Goal: Task Accomplishment & Management: Use online tool/utility

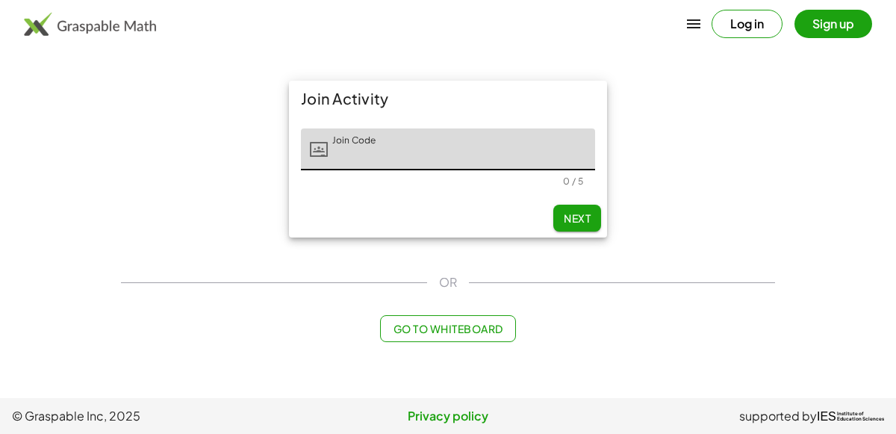
click at [396, 141] on input "Join Code" at bounding box center [461, 149] width 267 height 42
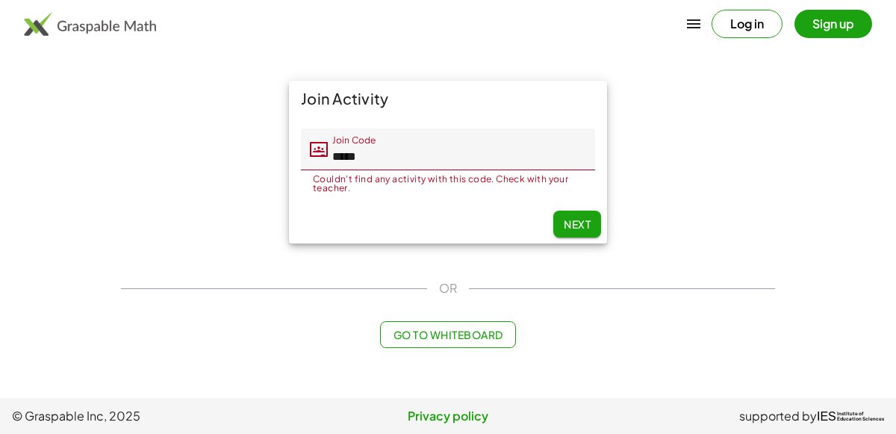
click at [383, 153] on input "*****" at bounding box center [461, 149] width 267 height 42
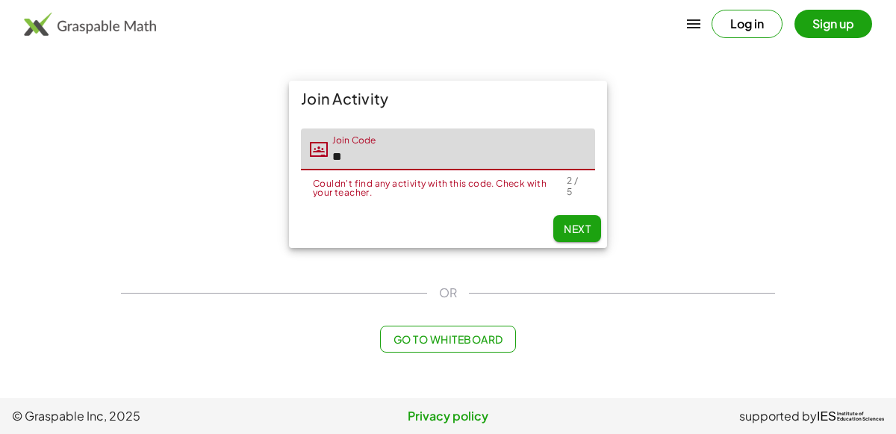
type input "*"
type input "*****"
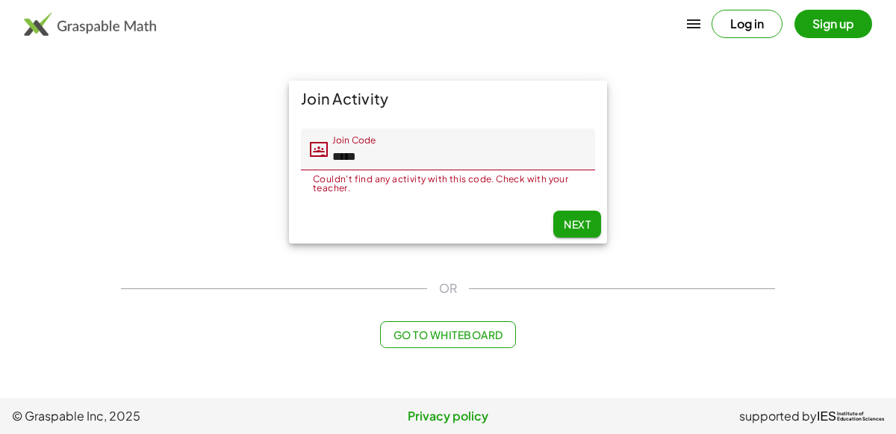
click at [387, 166] on input "*****" at bounding box center [461, 149] width 267 height 42
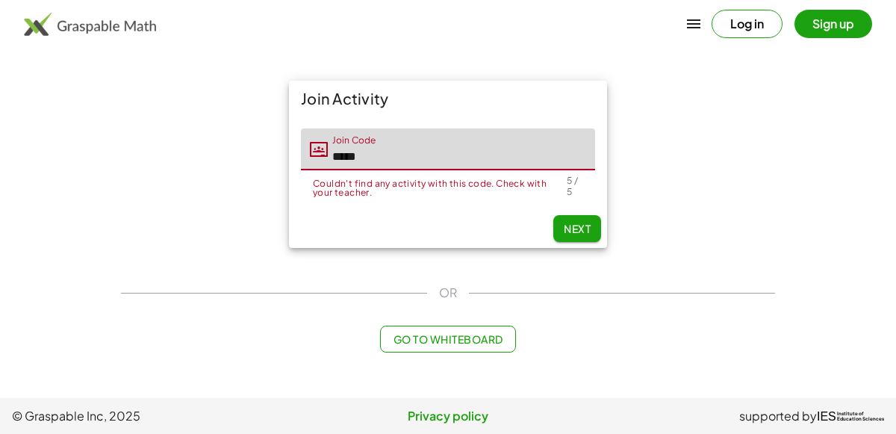
click at [364, 161] on input "*****" at bounding box center [461, 149] width 267 height 42
type input "*****"
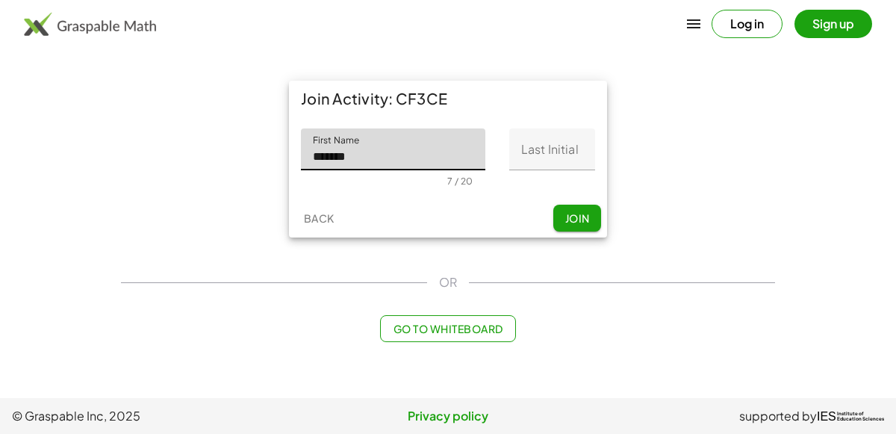
type input "*******"
click at [532, 165] on input "Last Initial" at bounding box center [552, 149] width 86 height 42
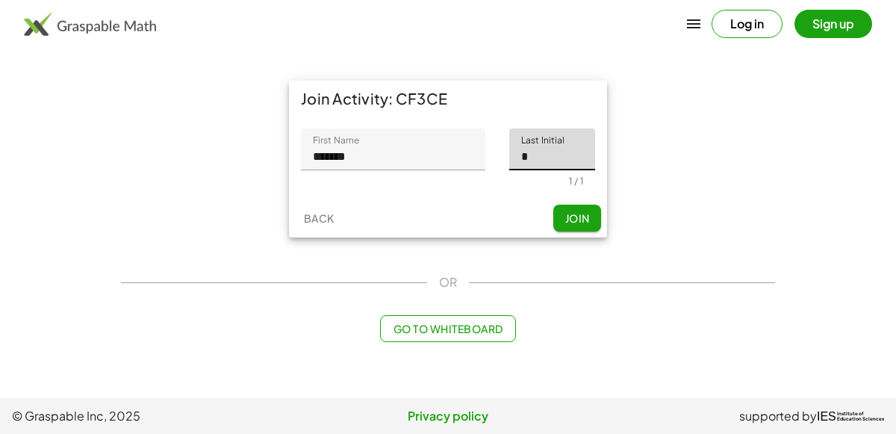
type input "*"
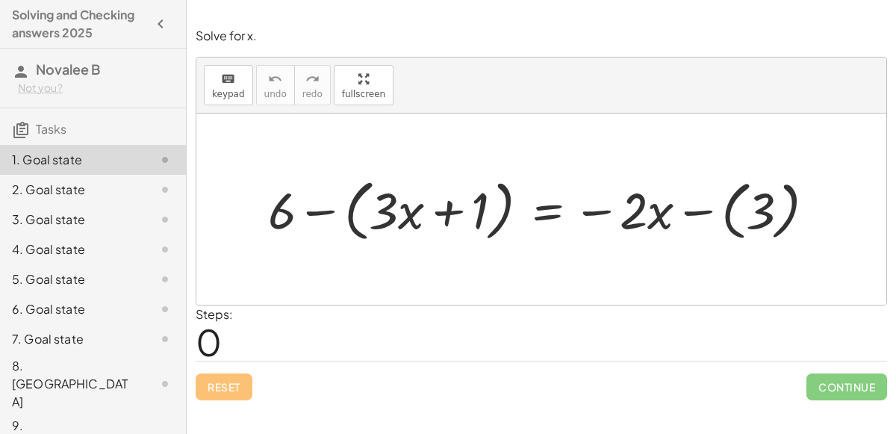
click at [364, 107] on div "keyboard keypad undo [PERSON_NAME] redo fullscreen" at bounding box center [541, 85] width 690 height 56
click at [359, 181] on div "keyboard keypad undo undo redo redo fullscreen + 6 − ( + · 3 · x + 1 ) = − · 2 …" at bounding box center [541, 180] width 690 height 247
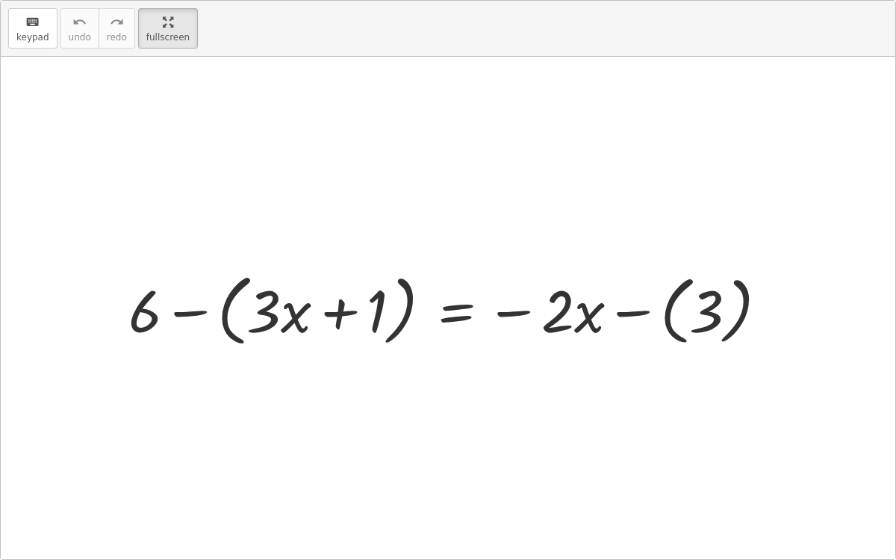
click at [354, 296] on div at bounding box center [454, 309] width 666 height 86
click at [155, 0] on html "Solving and Checking answers 2025 Novalee B Not you? Tasks 1. Goal state 2. Goa…" at bounding box center [448, 280] width 896 height 560
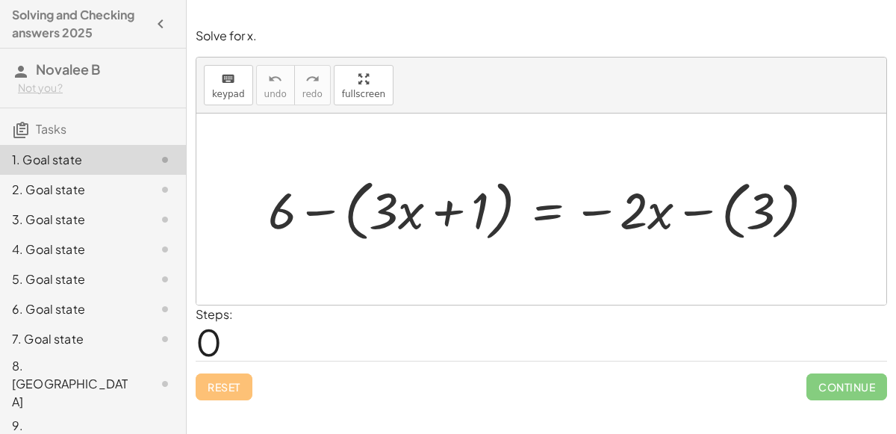
click at [415, 217] on div at bounding box center [547, 209] width 573 height 74
click at [393, 226] on div at bounding box center [547, 209] width 573 height 74
click at [479, 215] on div at bounding box center [547, 209] width 573 height 74
click at [498, 226] on div at bounding box center [547, 209] width 573 height 74
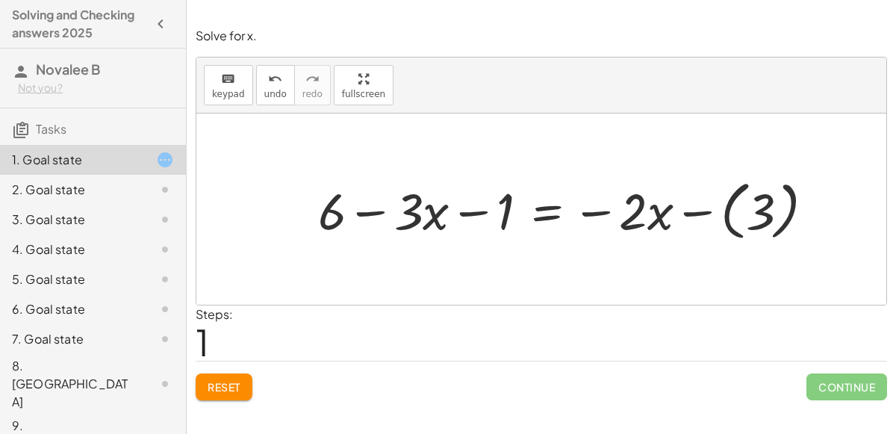
click at [394, 214] on div at bounding box center [572, 209] width 523 height 72
click at [417, 221] on div at bounding box center [572, 209] width 523 height 72
click at [227, 104] on button "keyboard keypad" at bounding box center [228, 85] width 49 height 40
click at [229, 331] on div "Steps: 1" at bounding box center [214, 332] width 37 height 55
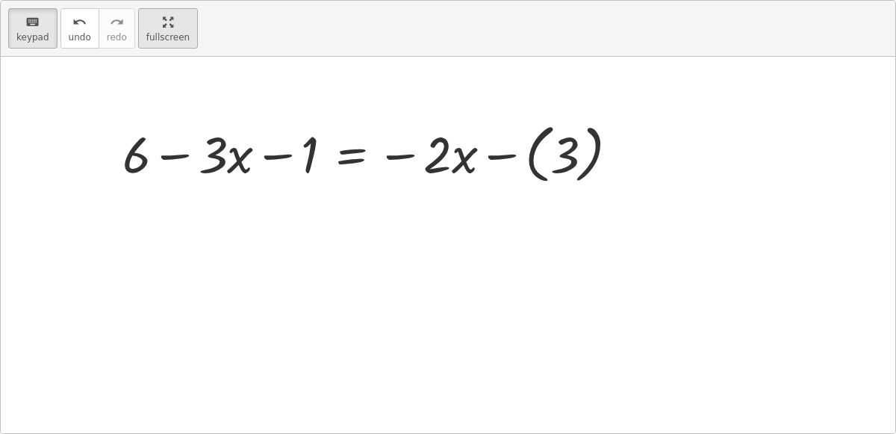
click at [334, 187] on div "keyboard keypad undo undo redo redo fullscreen + 6 − ( + · 3 · x + 1 ) = − · 2 …" at bounding box center [448, 217] width 894 height 432
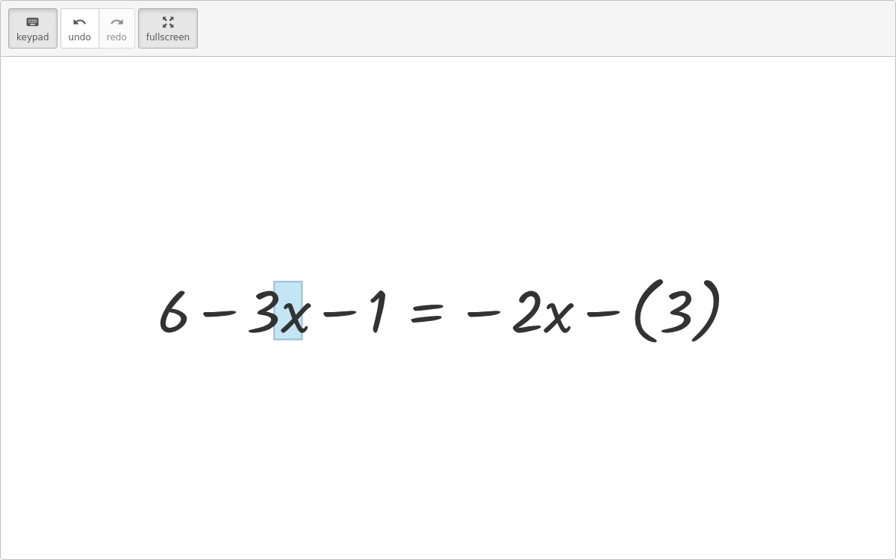
click at [289, 315] on div at bounding box center [287, 310] width 29 height 59
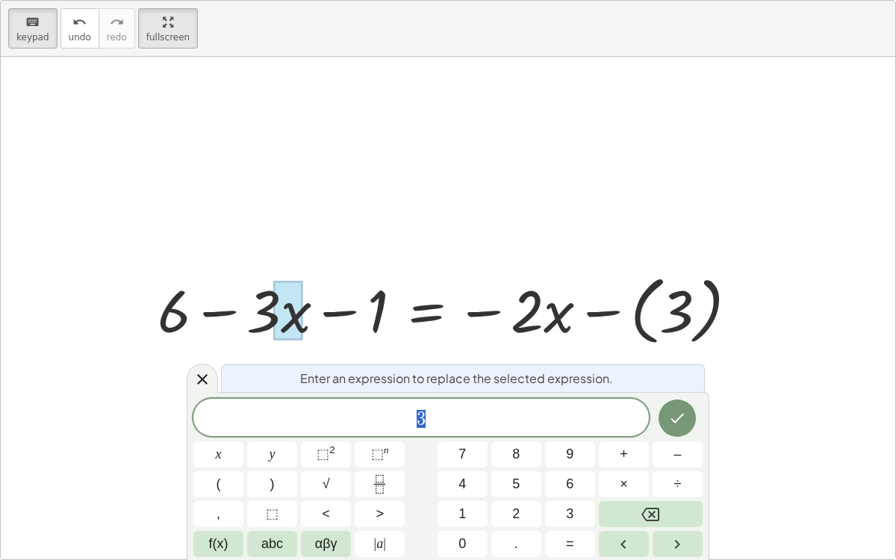
click at [447, 430] on div "3" at bounding box center [420, 417] width 455 height 37
click at [70, 433] on div at bounding box center [448, 308] width 894 height 502
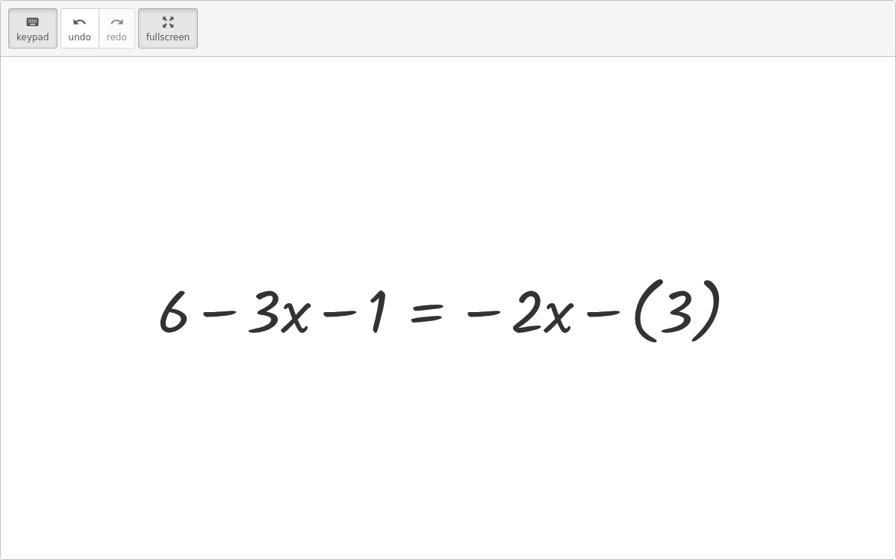
click at [196, 53] on div "keyboard keypad undo [PERSON_NAME] redo fullscreen" at bounding box center [448, 29] width 894 height 56
click at [155, 0] on html "Solving and Checking answers 2025 Novalee B Not you? Tasks 1. Goal state 2. Goa…" at bounding box center [448, 280] width 896 height 560
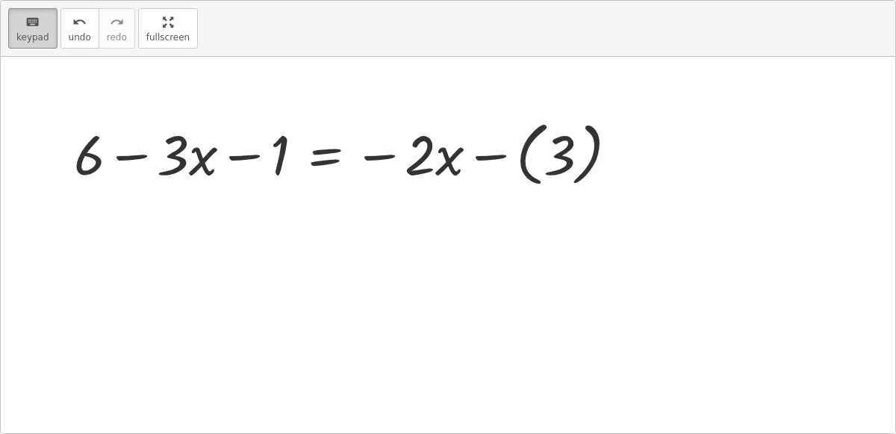
click at [57, 49] on button "keyboard keypad" at bounding box center [32, 28] width 49 height 40
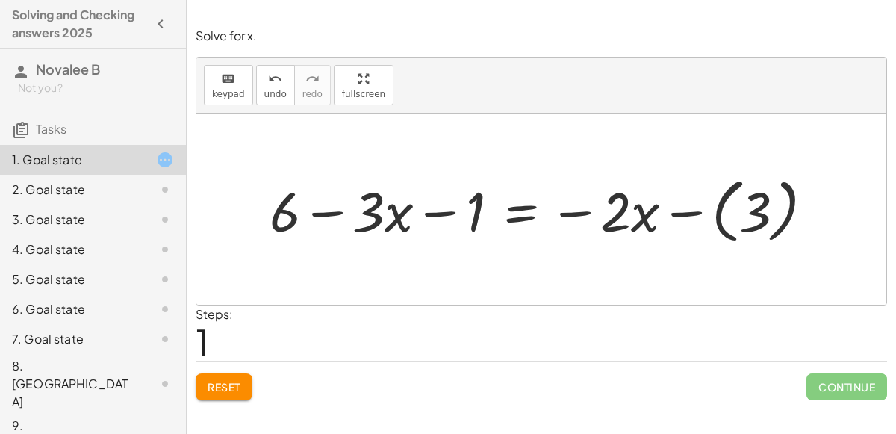
click at [720, 233] on div at bounding box center [547, 209] width 570 height 78
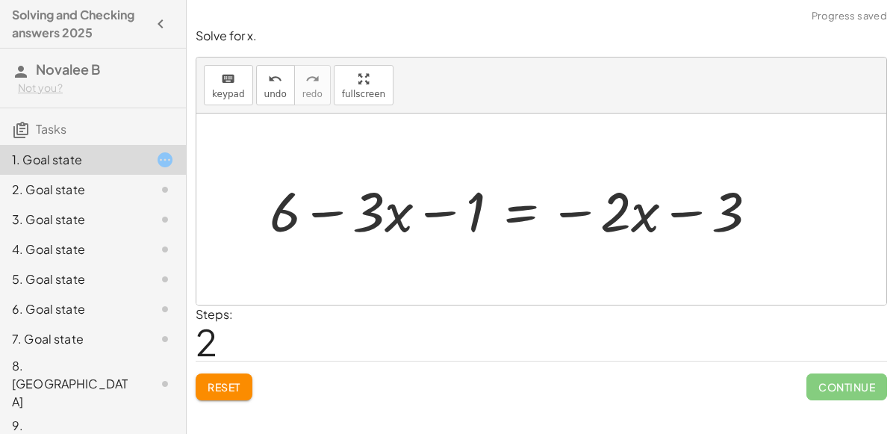
click at [720, 216] on div at bounding box center [519, 209] width 515 height 72
click at [723, 224] on div at bounding box center [519, 209] width 515 height 72
click at [722, 226] on div at bounding box center [519, 209] width 515 height 72
click at [268, 80] on icon "undo" at bounding box center [275, 79] width 14 height 18
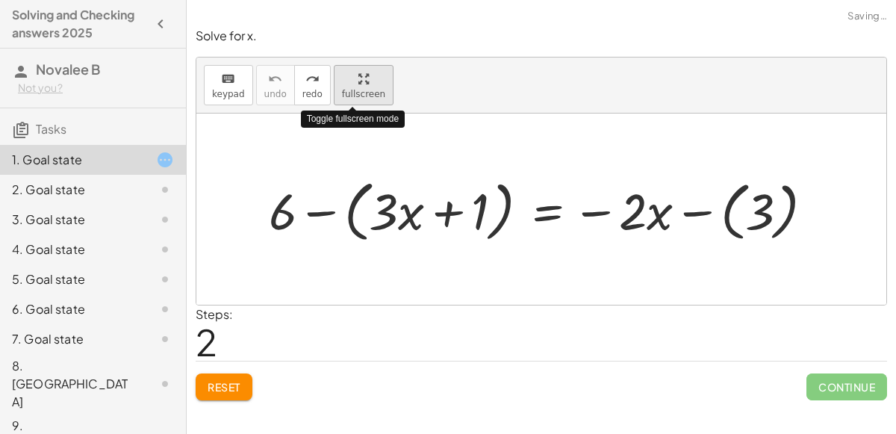
click at [355, 187] on div "keyboard keypad undo undo redo redo fullscreen Toggle fullscreen mode + 6 − ( +…" at bounding box center [541, 180] width 690 height 247
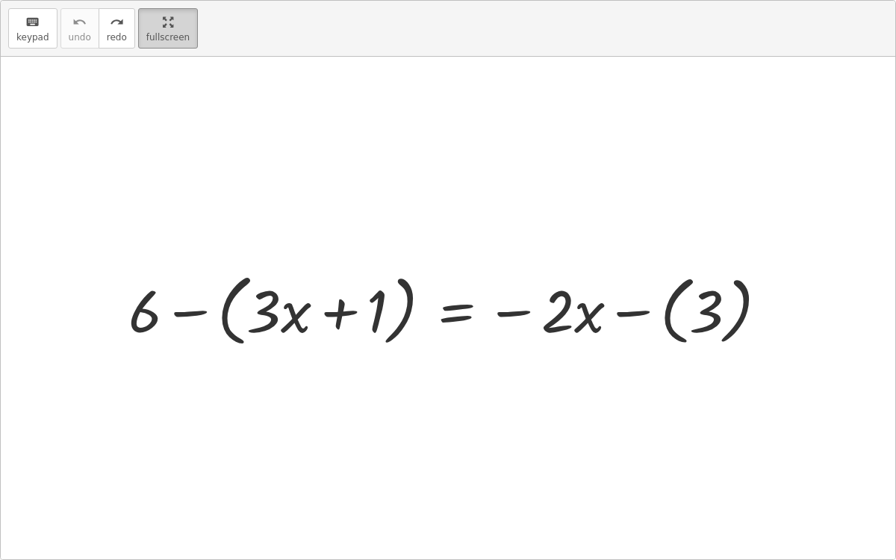
click at [154, 0] on html "Solving and Checking answers 2025 Novalee B Not you? Tasks 1. Goal state 2. Goa…" at bounding box center [448, 280] width 896 height 560
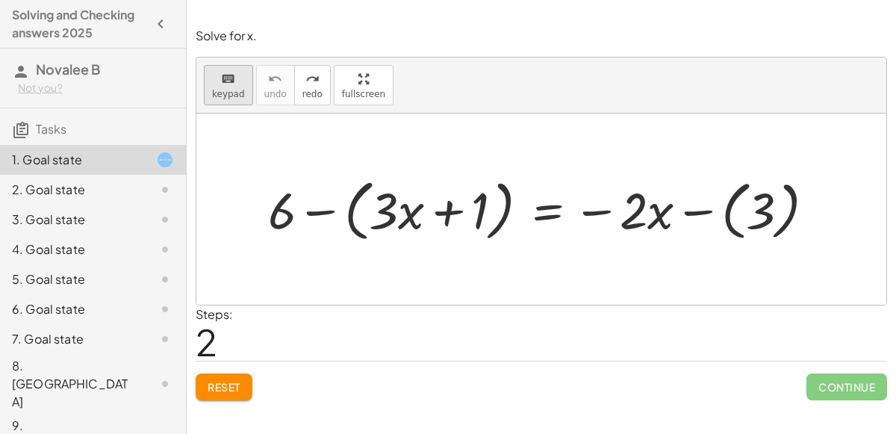
click at [235, 89] on span "keypad" at bounding box center [228, 94] width 33 height 10
click at [205, 88] on button "keyboard keypad" at bounding box center [228, 85] width 49 height 40
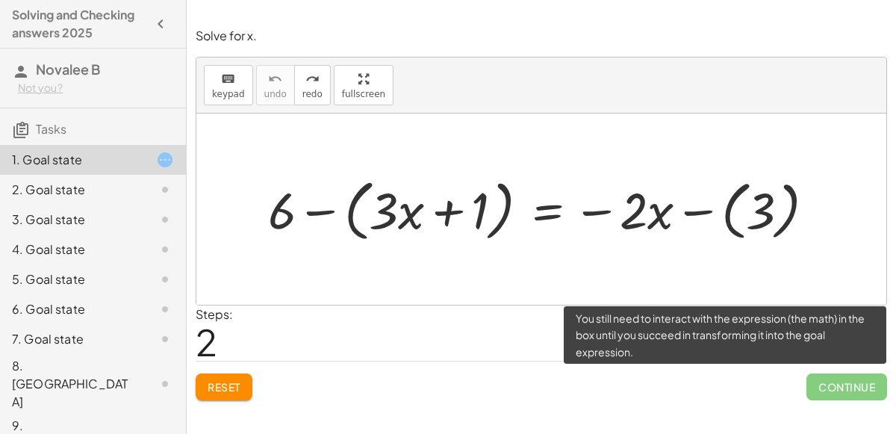
click at [864, 387] on span "Continue" at bounding box center [846, 386] width 81 height 27
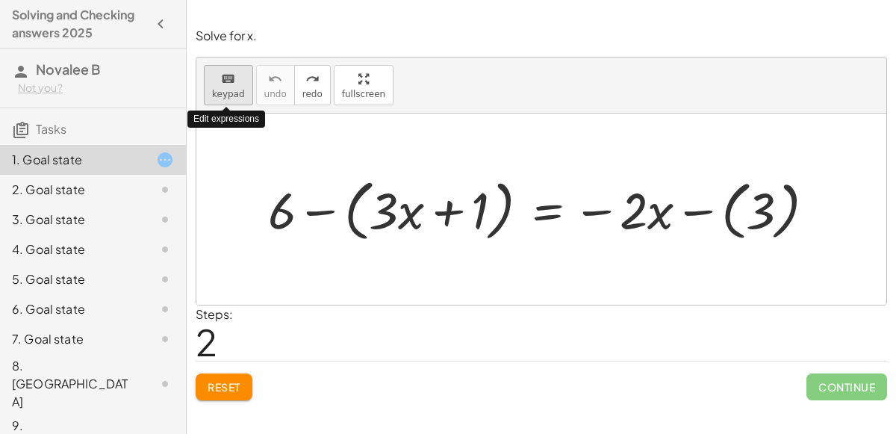
click at [233, 96] on span "keypad" at bounding box center [228, 94] width 33 height 10
click at [361, 174] on div "keyboard keypad undo undo redo redo fullscreen + 6 − ( + · 3 · x + 1 ) = − · 2 …" at bounding box center [541, 180] width 690 height 247
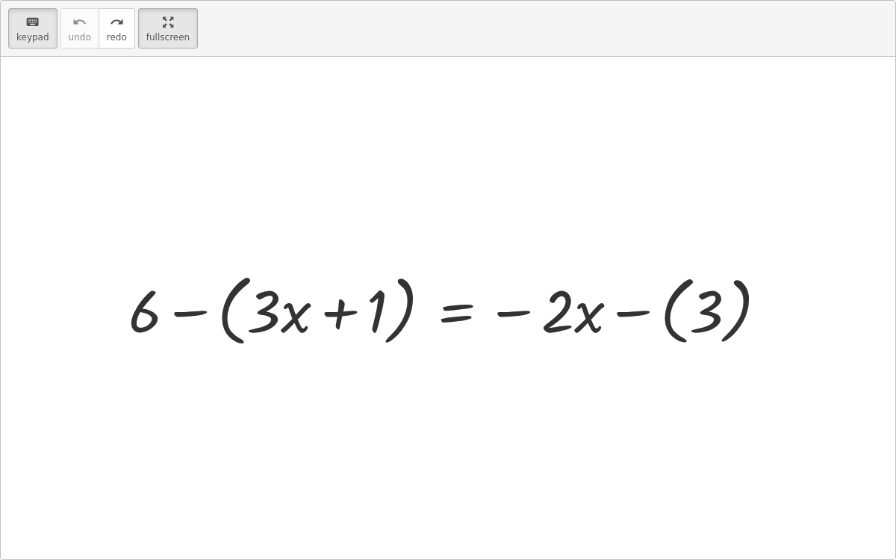
click at [238, 280] on div at bounding box center [454, 309] width 666 height 86
click at [243, 293] on div at bounding box center [454, 309] width 666 height 86
click at [293, 323] on div at bounding box center [292, 310] width 29 height 59
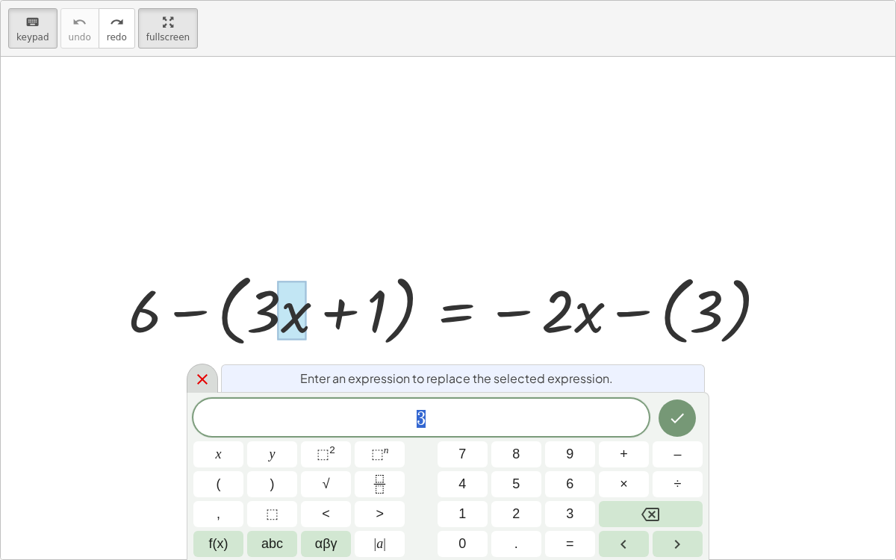
click at [211, 380] on div at bounding box center [202, 378] width 31 height 29
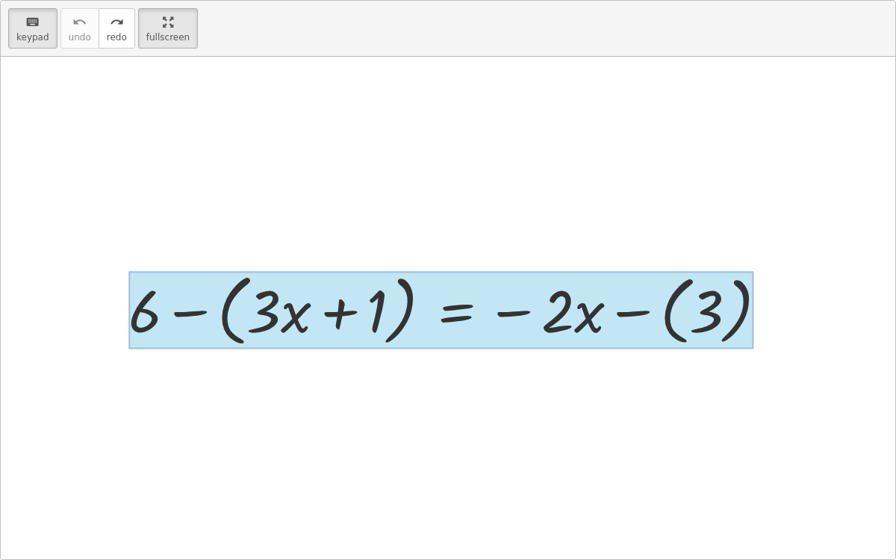
click at [485, 337] on div at bounding box center [440, 310] width 625 height 78
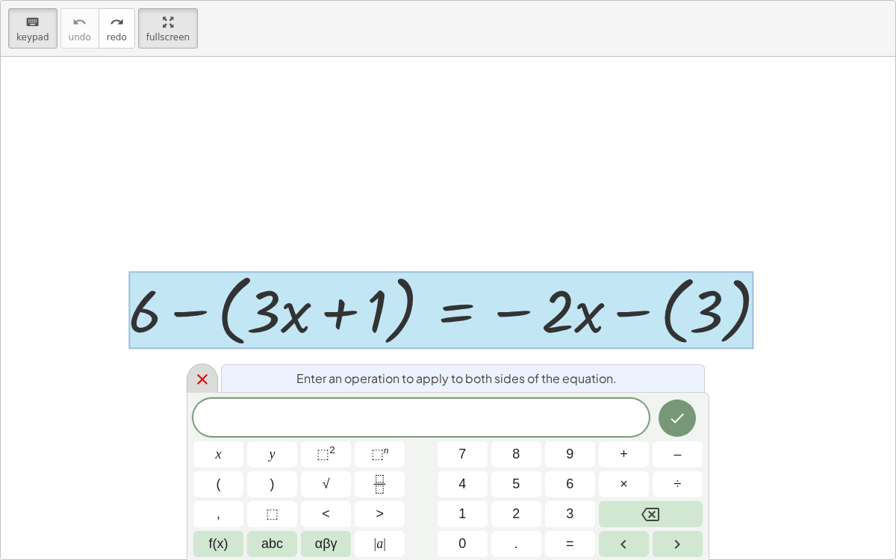
click at [198, 382] on icon at bounding box center [202, 379] width 10 height 10
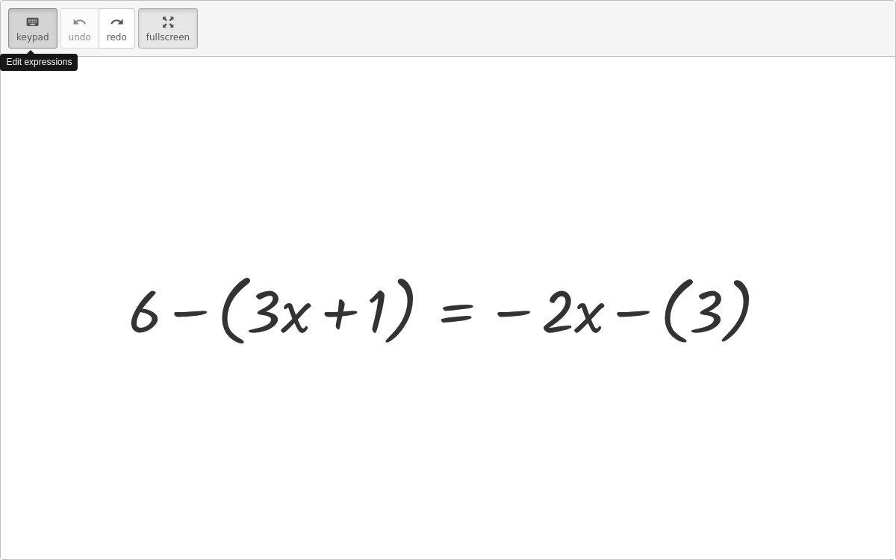
click at [44, 25] on div "keyboard" at bounding box center [32, 22] width 33 height 18
click at [43, 28] on div "keyboard" at bounding box center [32, 22] width 33 height 18
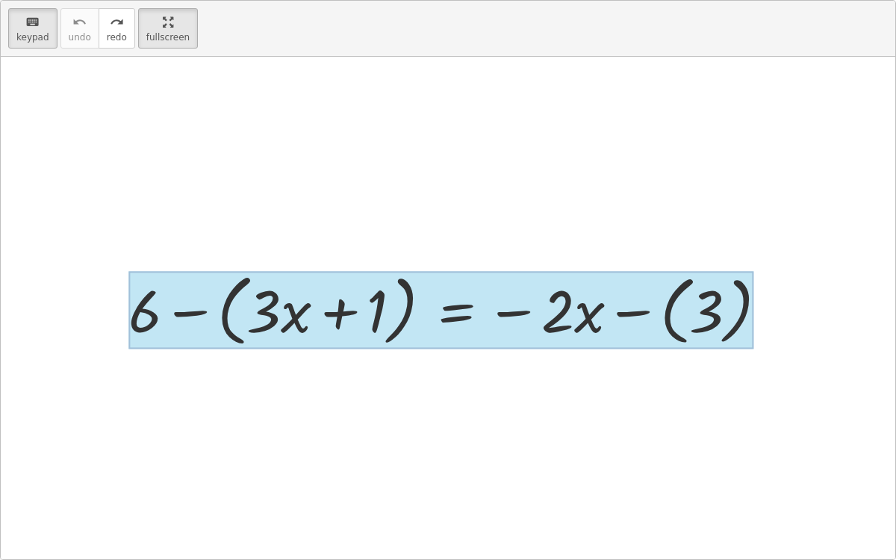
click at [443, 334] on div at bounding box center [440, 310] width 625 height 78
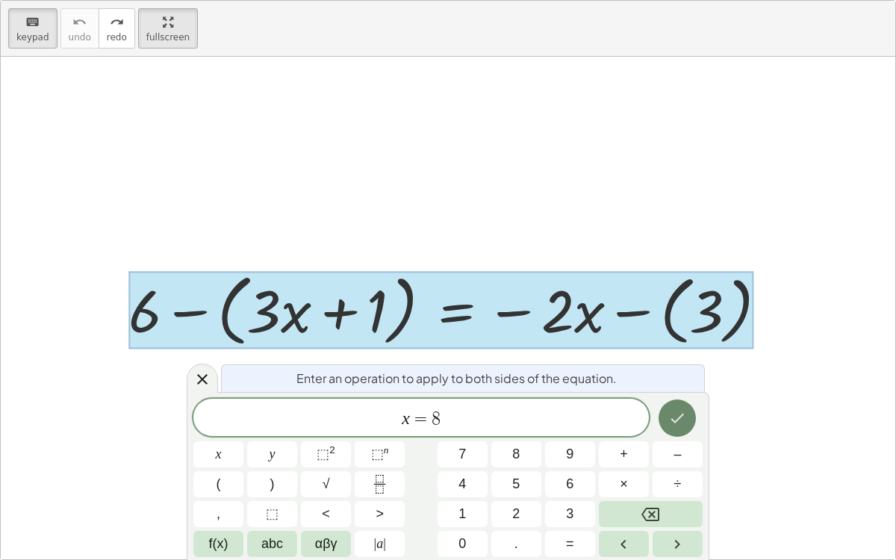
click at [673, 421] on icon "Done" at bounding box center [677, 418] width 18 height 18
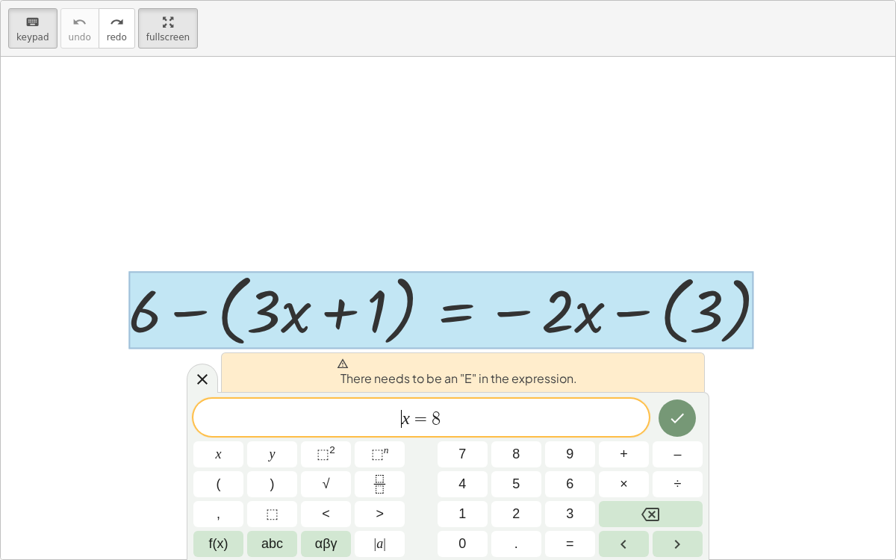
click at [401, 426] on span "​ x = 8" at bounding box center [420, 418] width 455 height 21
click at [440, 426] on span "​ x = 8" at bounding box center [420, 418] width 455 height 21
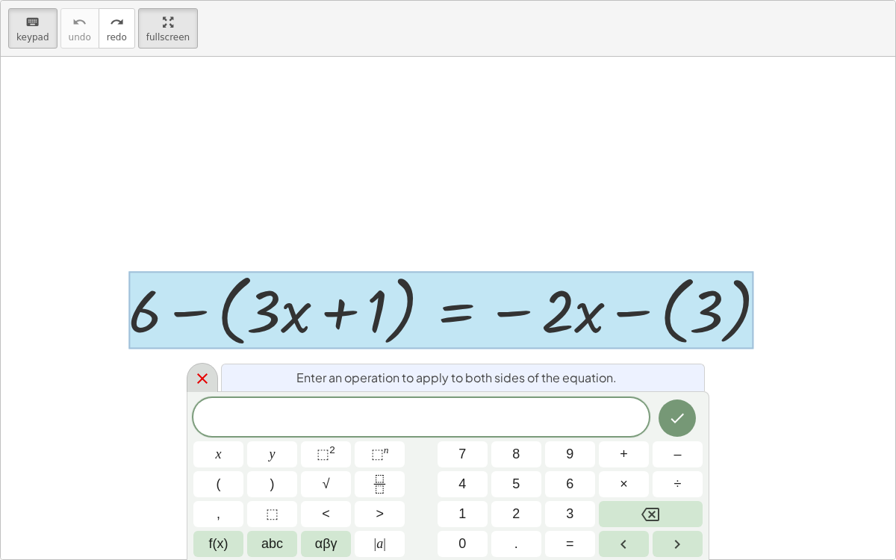
click at [200, 374] on icon at bounding box center [202, 379] width 18 height 18
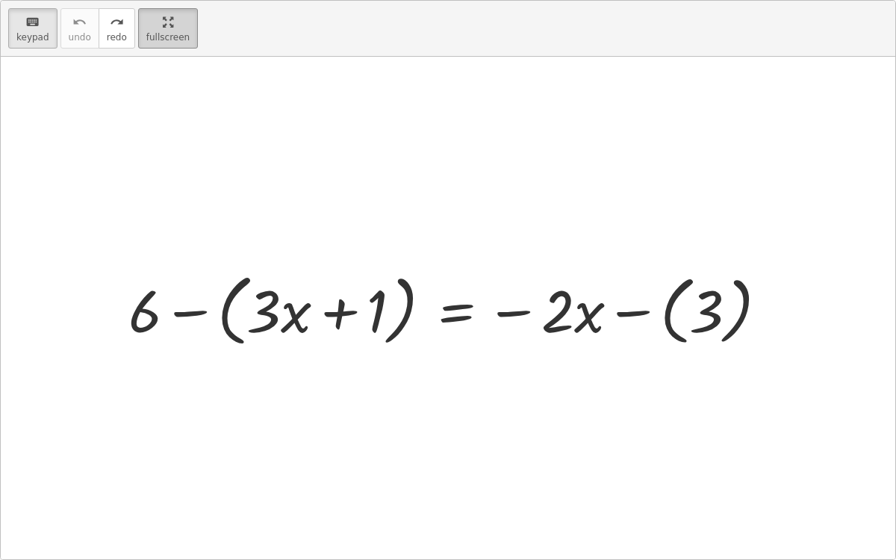
click at [163, 18] on icon "button" at bounding box center [168, 22] width 10 height 18
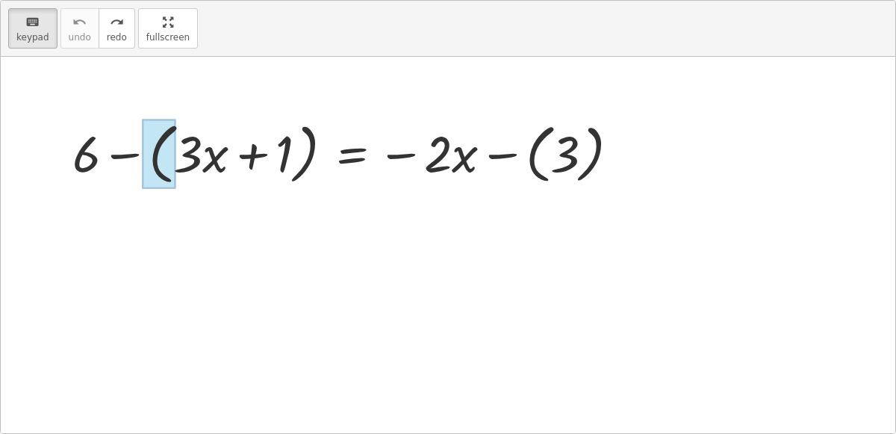
click at [176, 189] on div at bounding box center [159, 153] width 34 height 69
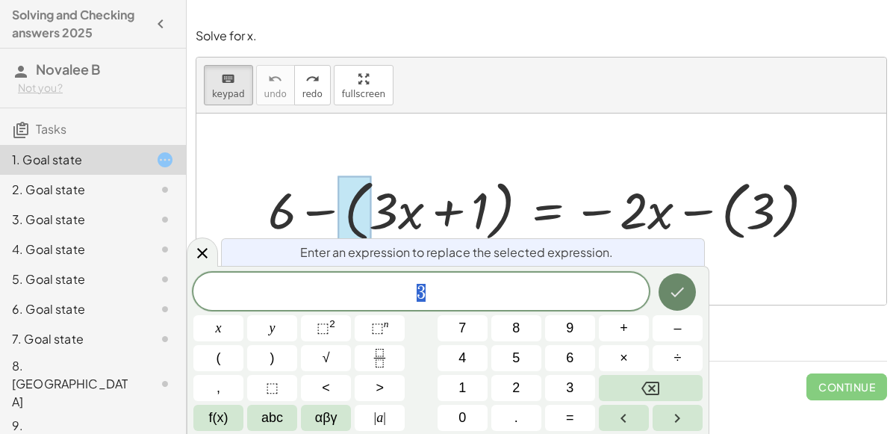
click at [666, 302] on button "Done" at bounding box center [676, 291] width 37 height 37
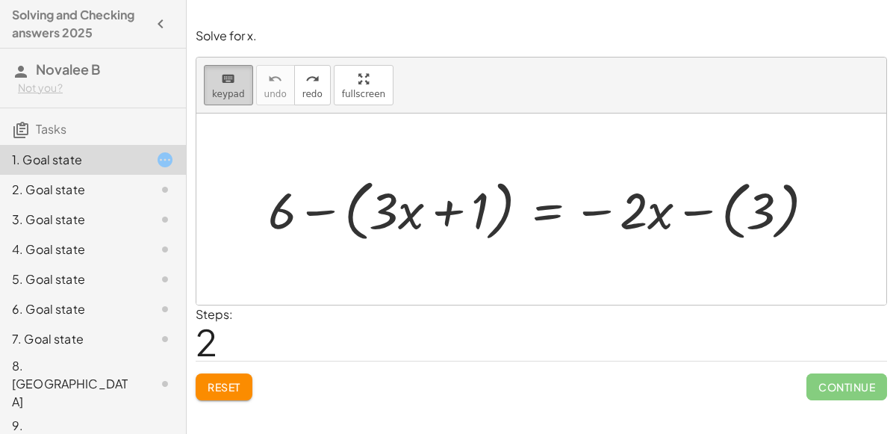
click at [234, 81] on div "keyboard" at bounding box center [228, 78] width 33 height 18
click at [373, 205] on div at bounding box center [547, 209] width 573 height 74
click at [355, 196] on div at bounding box center [547, 209] width 573 height 74
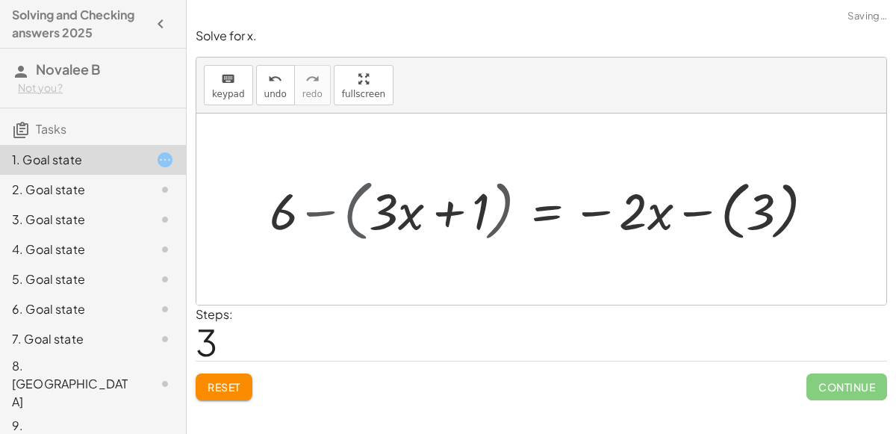
click at [355, 196] on div at bounding box center [572, 209] width 523 height 72
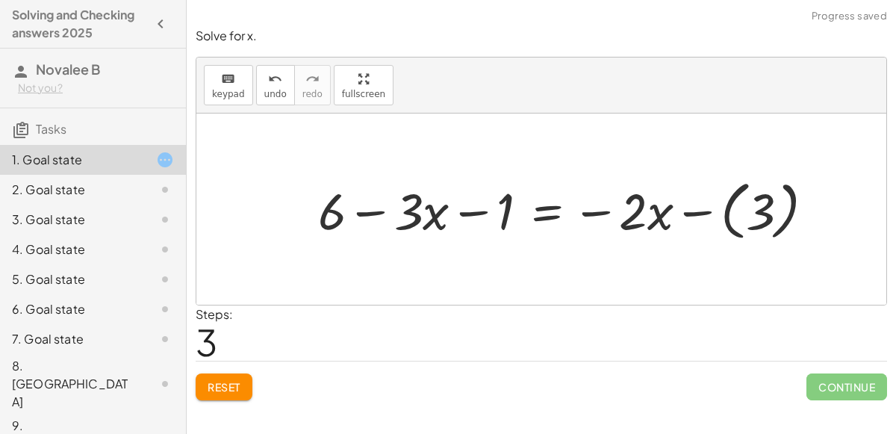
click at [789, 205] on div at bounding box center [572, 209] width 523 height 72
click at [742, 213] on div at bounding box center [547, 208] width 473 height 66
click at [697, 212] on div at bounding box center [547, 208] width 473 height 66
click at [661, 218] on div at bounding box center [547, 208] width 473 height 66
click at [600, 219] on div at bounding box center [547, 208] width 473 height 66
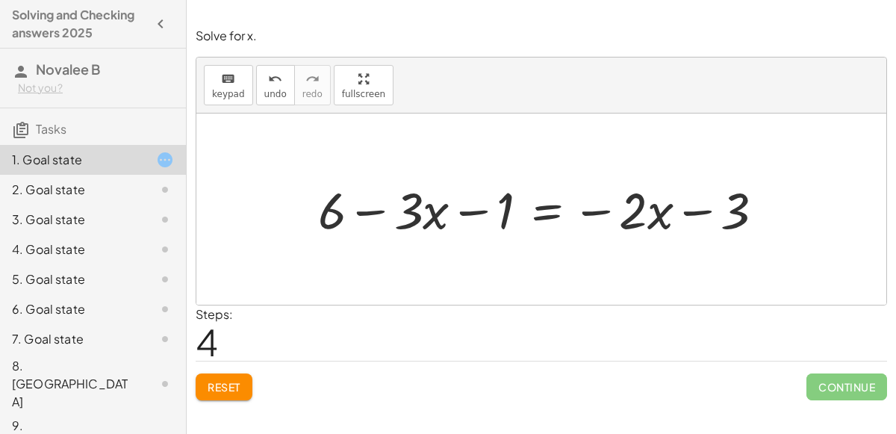
click at [541, 216] on div at bounding box center [547, 208] width 473 height 66
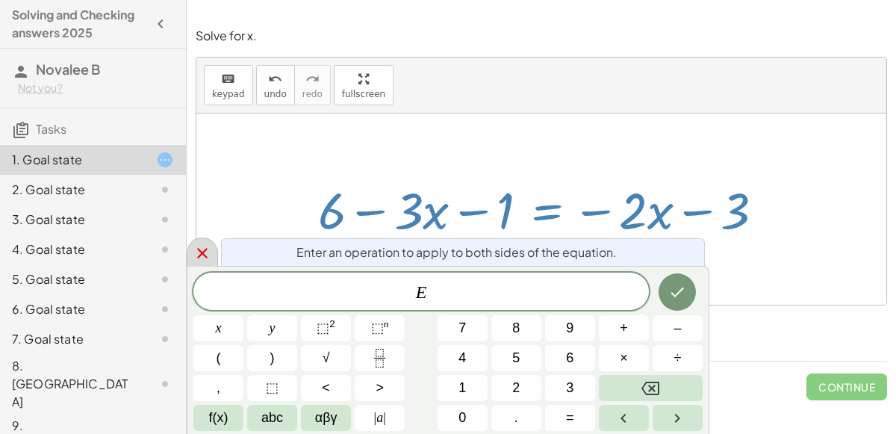
click at [189, 255] on div at bounding box center [202, 251] width 31 height 29
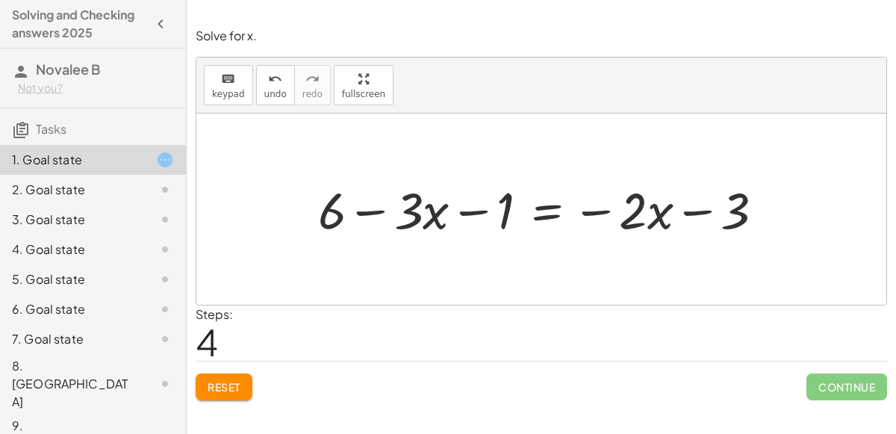
click at [433, 205] on div at bounding box center [547, 208] width 473 height 66
click at [408, 214] on div at bounding box center [547, 208] width 473 height 66
click at [467, 215] on div at bounding box center [547, 208] width 473 height 66
click at [329, 213] on div at bounding box center [547, 208] width 473 height 66
click at [364, 214] on div at bounding box center [547, 208] width 473 height 66
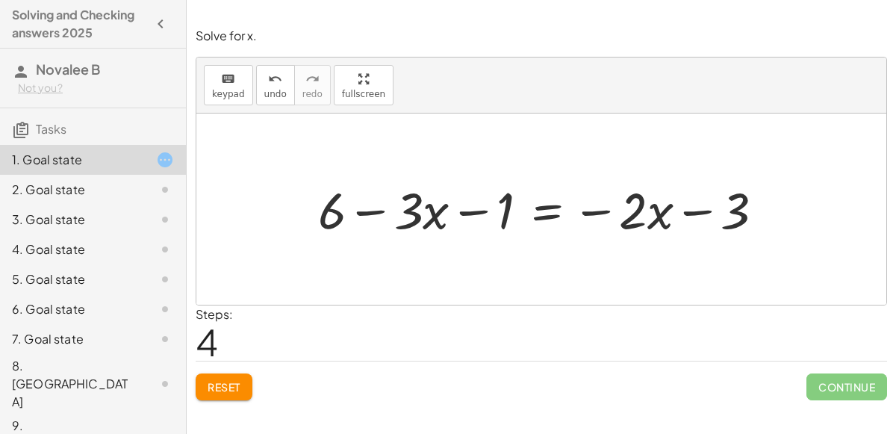
click at [541, 221] on div at bounding box center [547, 208] width 473 height 66
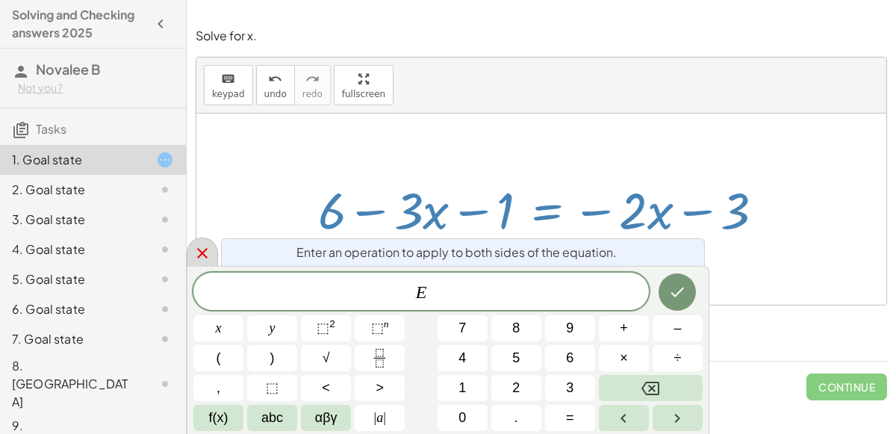
click at [188, 264] on div at bounding box center [202, 251] width 31 height 29
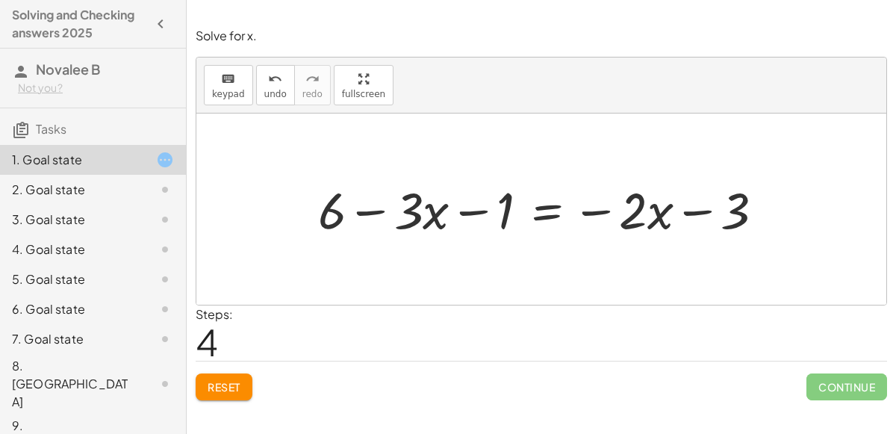
click at [692, 214] on div at bounding box center [547, 208] width 473 height 66
click at [658, 217] on div at bounding box center [547, 208] width 473 height 66
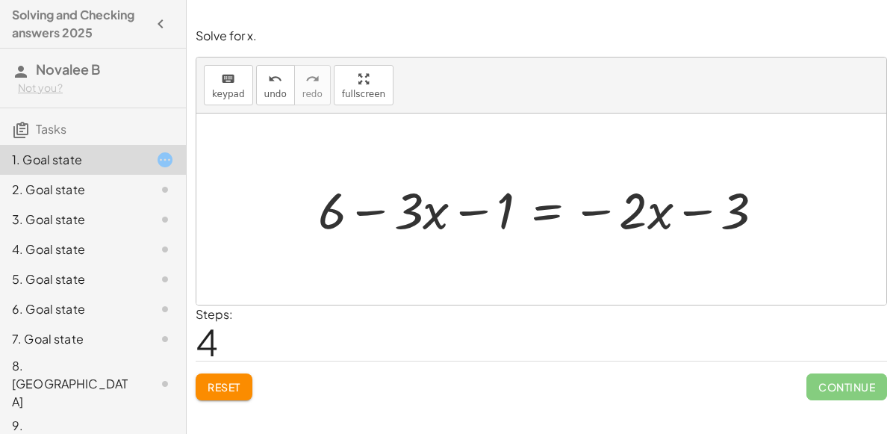
click at [658, 217] on div at bounding box center [547, 208] width 473 height 66
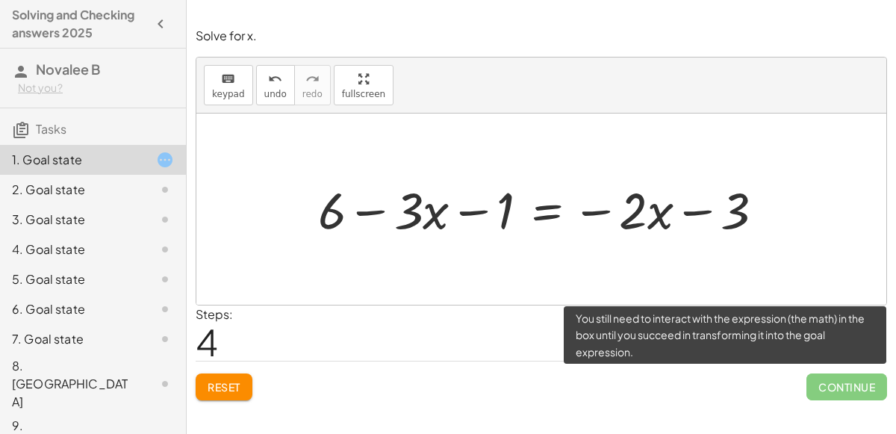
click at [827, 390] on span "Continue" at bounding box center [846, 386] width 81 height 27
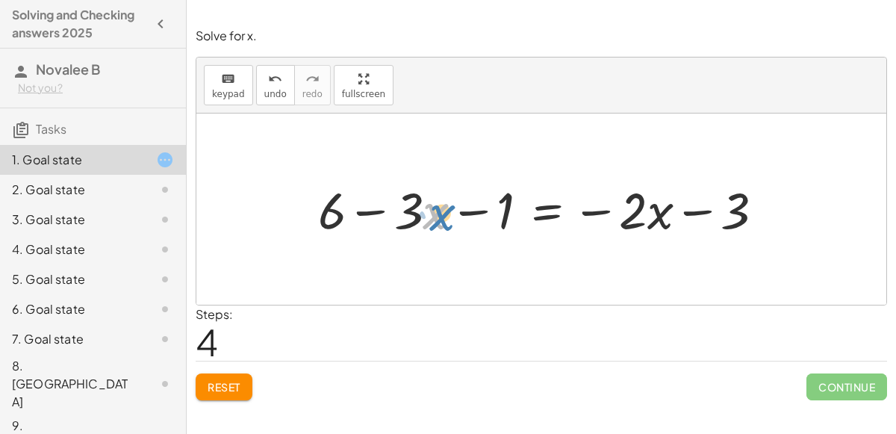
click at [435, 227] on div at bounding box center [547, 208] width 473 height 66
click at [341, 215] on div at bounding box center [547, 208] width 473 height 66
drag, startPoint x: 444, startPoint y: 219, endPoint x: 498, endPoint y: 277, distance: 78.7
click at [498, 277] on div "+ 6 − ( + · 3 · x + 1 ) = − · 2 · x − ( 3 ) + 6 − · 3 · x − 1 = − · 2 · x − ( 3…" at bounding box center [541, 208] width 690 height 191
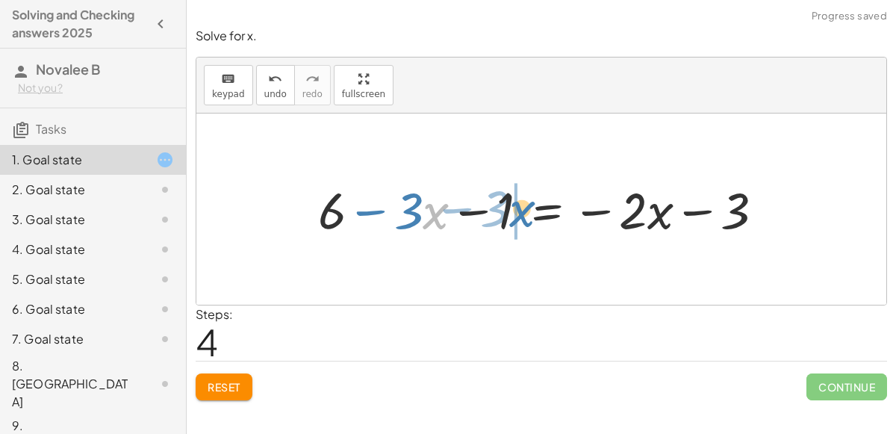
drag, startPoint x: 435, startPoint y: 217, endPoint x: 520, endPoint y: 214, distance: 85.9
click at [520, 214] on div at bounding box center [547, 208] width 473 height 66
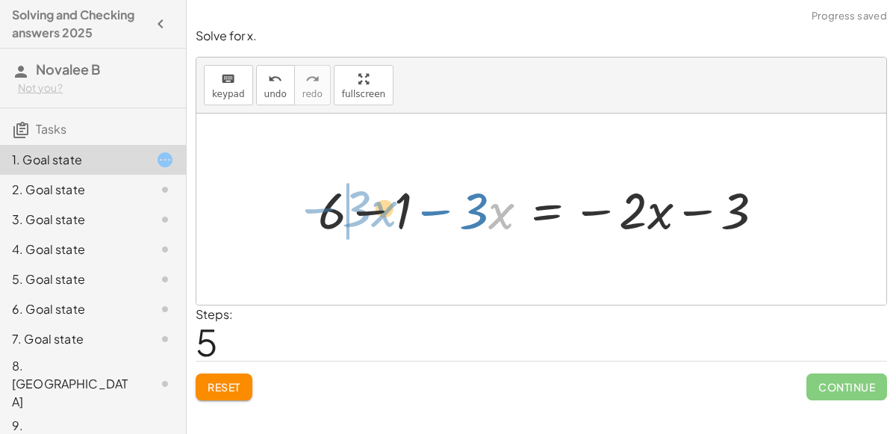
drag, startPoint x: 504, startPoint y: 219, endPoint x: 392, endPoint y: 218, distance: 112.0
click at [392, 218] on div at bounding box center [547, 208] width 473 height 66
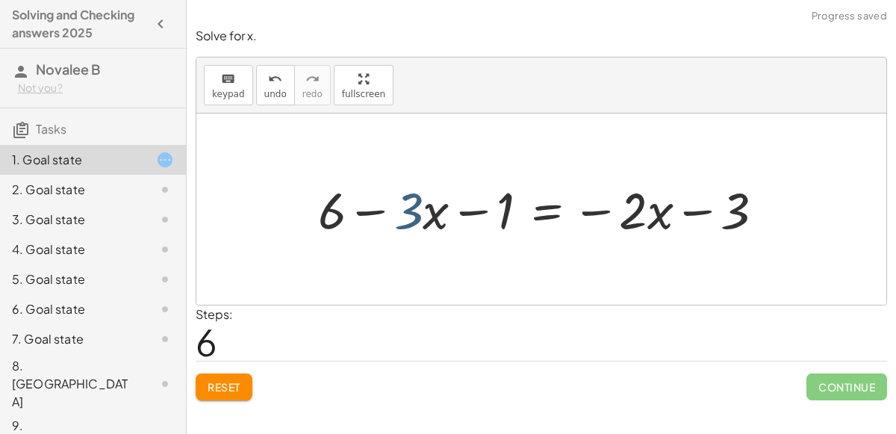
click at [421, 227] on div at bounding box center [547, 208] width 473 height 66
drag, startPoint x: 416, startPoint y: 225, endPoint x: 394, endPoint y: 231, distance: 22.7
click at [394, 231] on div at bounding box center [547, 208] width 473 height 66
click at [547, 206] on div at bounding box center [547, 208] width 473 height 66
drag, startPoint x: 688, startPoint y: 216, endPoint x: 431, endPoint y: 217, distance: 256.8
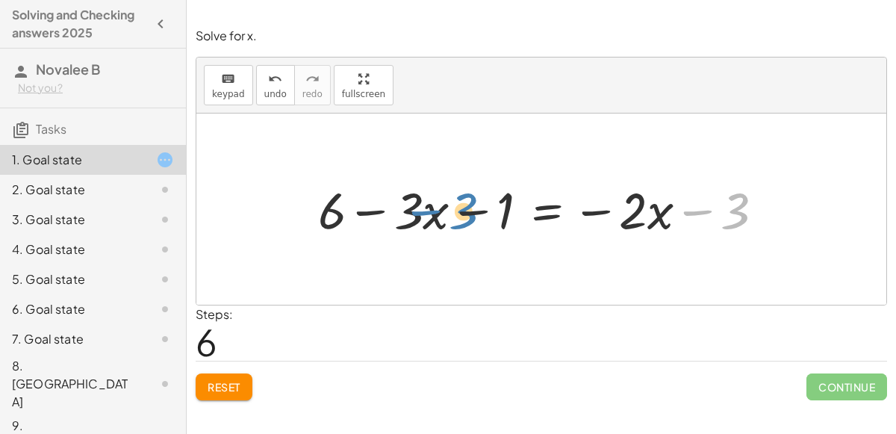
click at [431, 217] on div at bounding box center [547, 208] width 473 height 66
drag, startPoint x: 739, startPoint y: 214, endPoint x: 580, endPoint y: 217, distance: 159.0
click at [580, 217] on div at bounding box center [547, 208] width 473 height 66
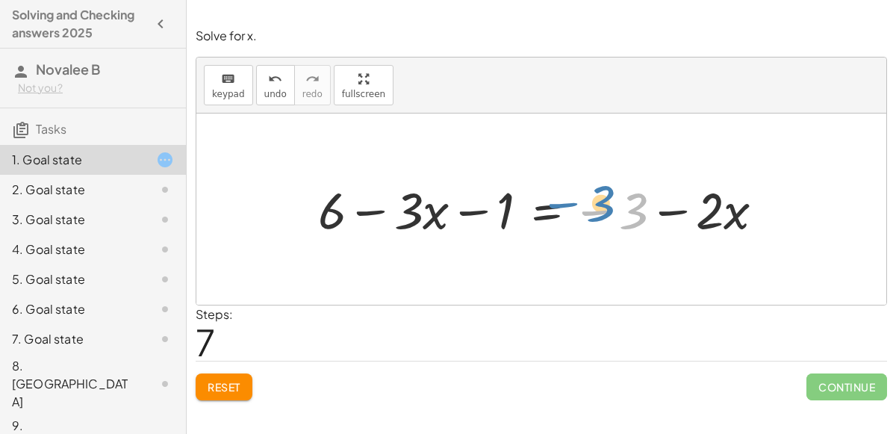
drag, startPoint x: 604, startPoint y: 213, endPoint x: 623, endPoint y: 202, distance: 21.8
click at [623, 202] on div at bounding box center [547, 208] width 473 height 66
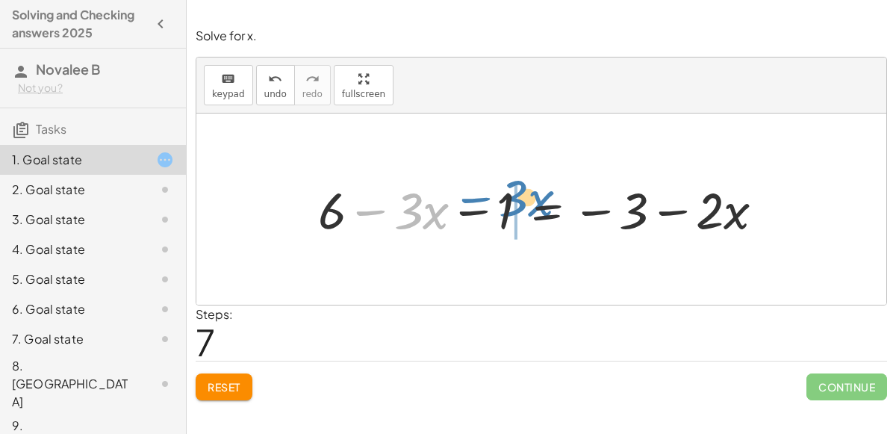
drag, startPoint x: 371, startPoint y: 212, endPoint x: 480, endPoint y: 200, distance: 109.7
click at [480, 200] on div at bounding box center [547, 208] width 473 height 66
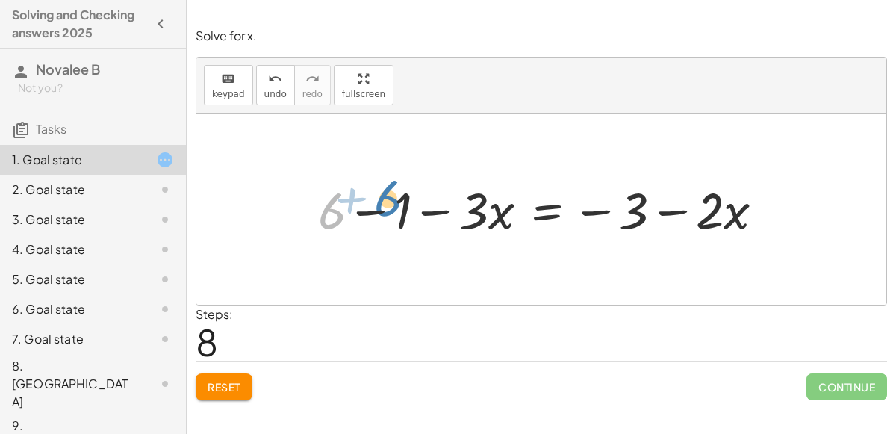
drag, startPoint x: 341, startPoint y: 221, endPoint x: 397, endPoint y: 208, distance: 57.6
click at [397, 208] on div at bounding box center [547, 208] width 473 height 66
drag, startPoint x: 337, startPoint y: 217, endPoint x: 414, endPoint y: 228, distance: 77.7
click at [414, 228] on div at bounding box center [547, 208] width 473 height 66
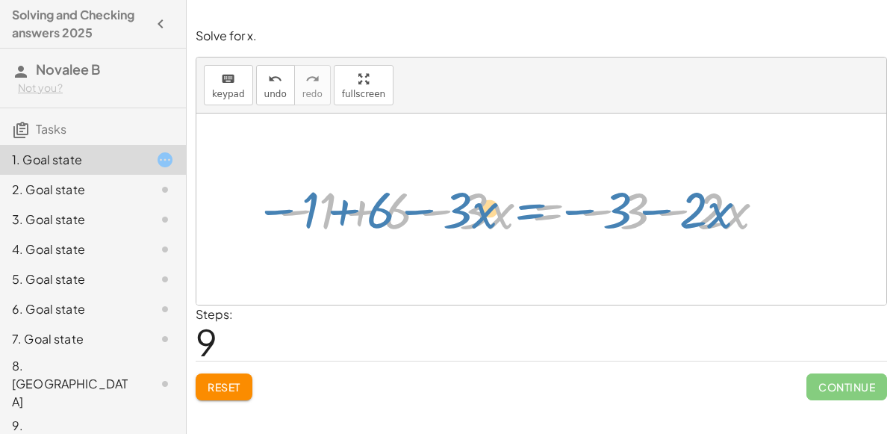
drag, startPoint x: 551, startPoint y: 223, endPoint x: 529, endPoint y: 221, distance: 22.5
click at [529, 221] on div at bounding box center [520, 208] width 512 height 66
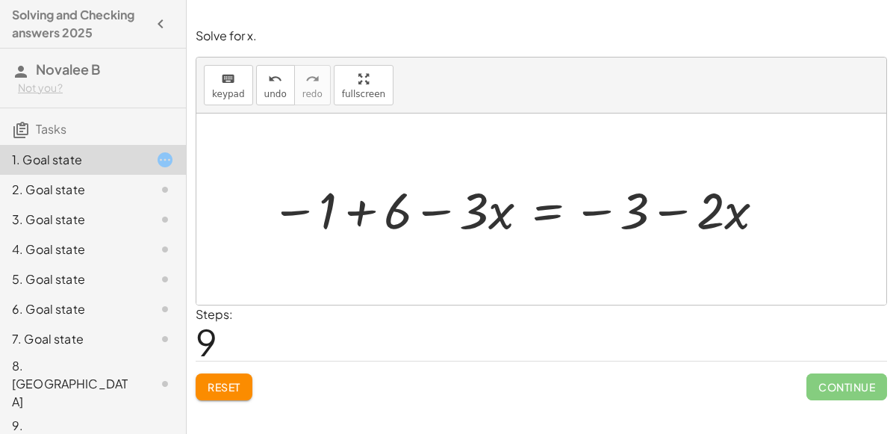
click at [824, 379] on span "Continue" at bounding box center [846, 386] width 81 height 27
drag, startPoint x: 717, startPoint y: 214, endPoint x: 611, endPoint y: 216, distance: 106.8
click at [611, 216] on div at bounding box center [520, 208] width 512 height 66
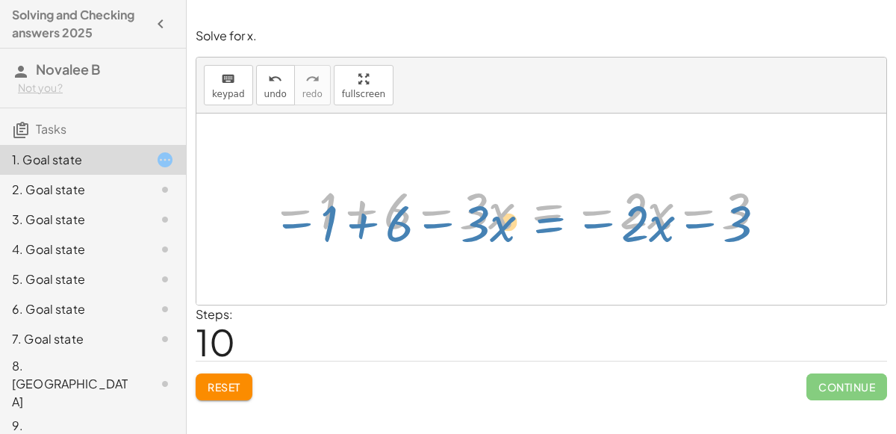
drag, startPoint x: 541, startPoint y: 222, endPoint x: 491, endPoint y: 230, distance: 50.6
click at [491, 230] on div at bounding box center [520, 208] width 512 height 66
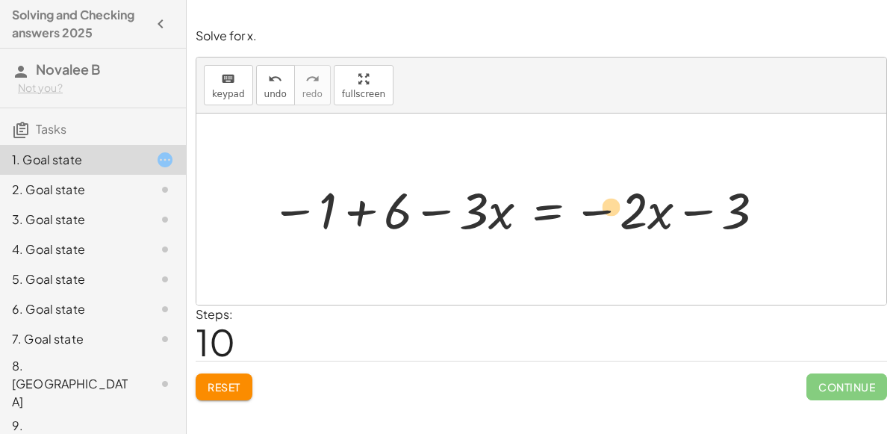
drag, startPoint x: 482, startPoint y: 224, endPoint x: 613, endPoint y: 225, distance: 130.7
click at [613, 225] on div at bounding box center [520, 208] width 512 height 66
click at [518, 225] on div at bounding box center [520, 208] width 512 height 66
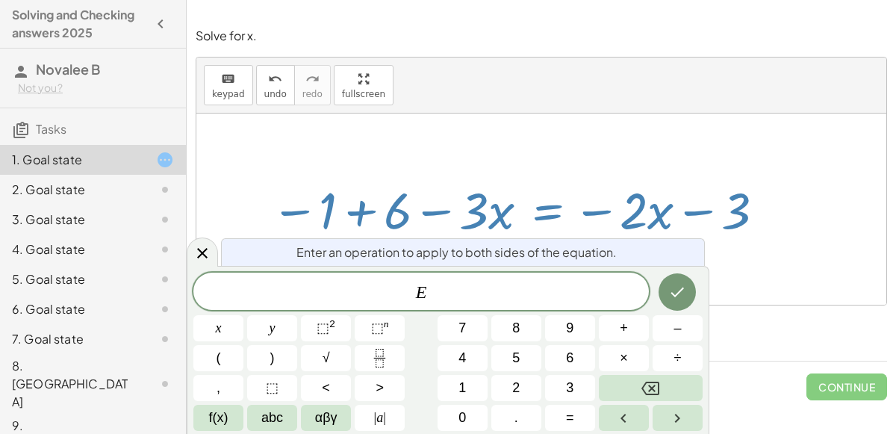
click at [798, 311] on div "Steps: 10" at bounding box center [541, 332] width 691 height 55
click at [203, 257] on icon at bounding box center [202, 253] width 18 height 18
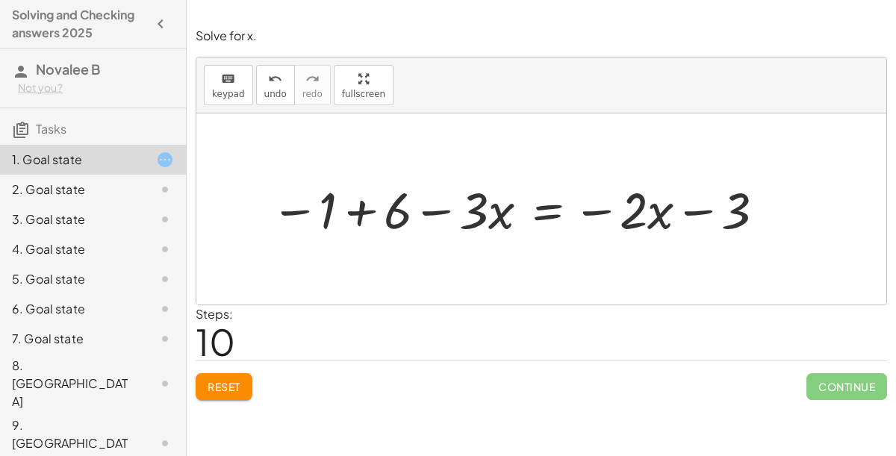
click at [895, 433] on div "Solve for x. keyboard keypad undo undo redo redo fullscreen + 6 − ( + · 3 · x +…" at bounding box center [541, 228] width 709 height 456
click at [574, 325] on div "Steps: 10" at bounding box center [541, 332] width 691 height 55
click at [48, 189] on div "2. Goal state" at bounding box center [72, 190] width 120 height 18
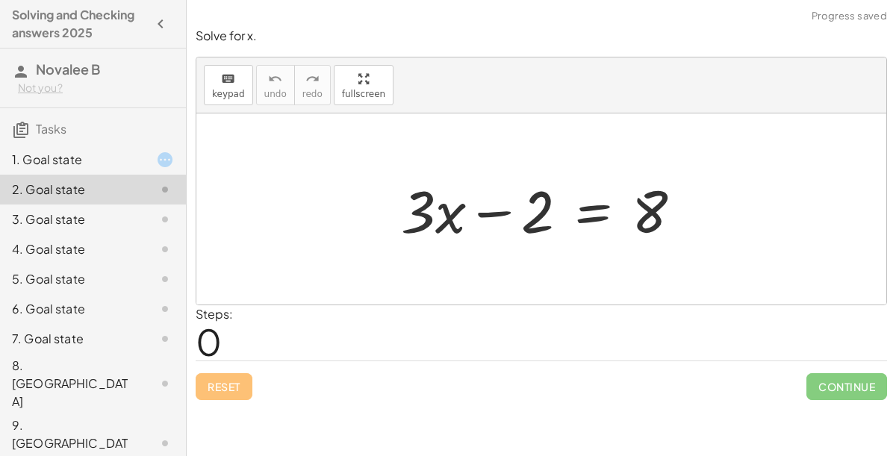
click at [46, 225] on div "3. Goal state" at bounding box center [72, 220] width 120 height 18
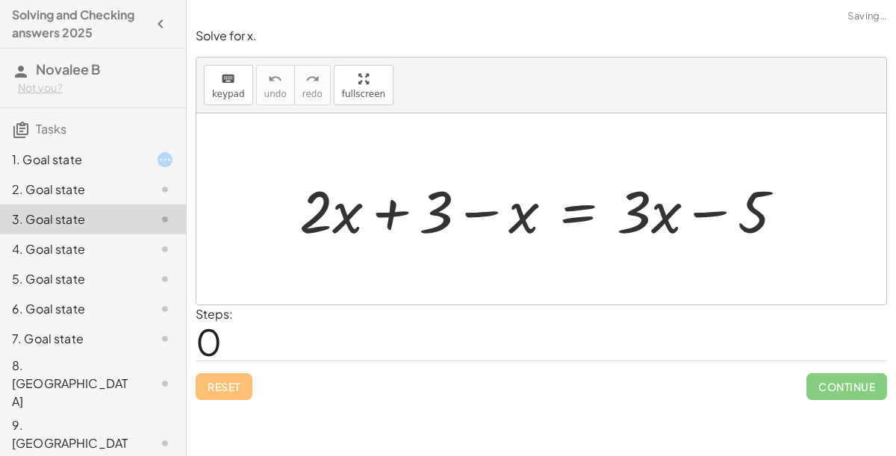
click at [66, 249] on div "4. Goal state" at bounding box center [72, 249] width 120 height 18
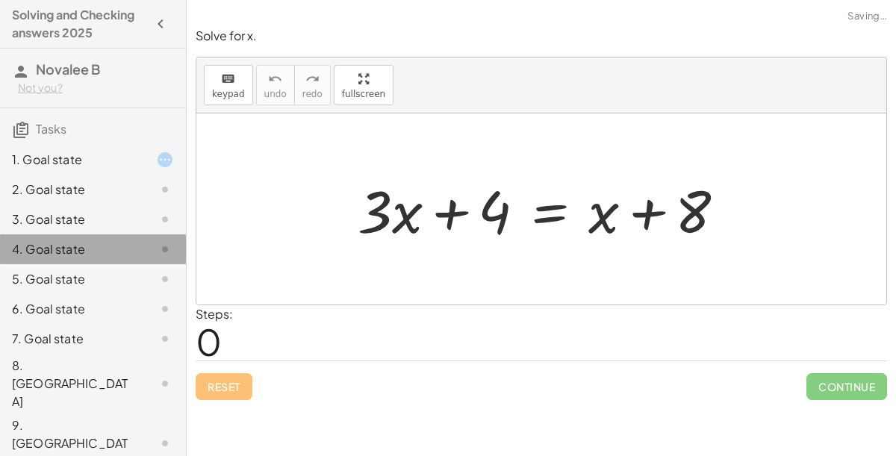
click at [72, 270] on div "5. Goal state" at bounding box center [72, 279] width 120 height 18
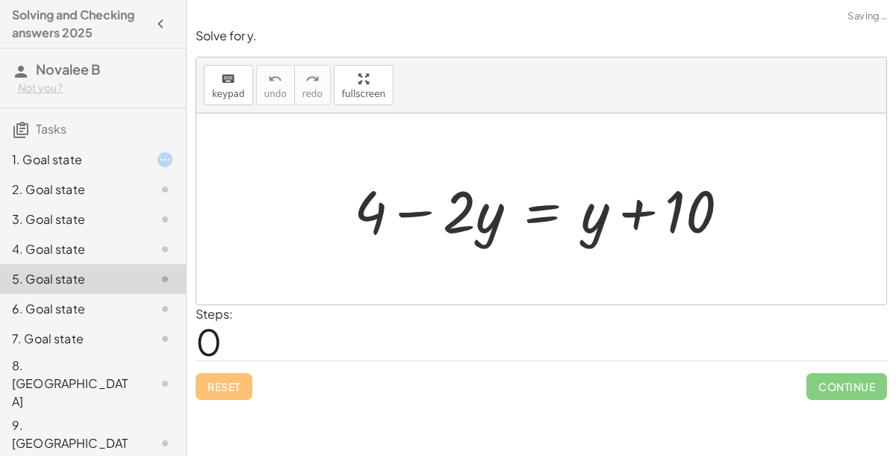
click at [73, 354] on div "6. Goal state" at bounding box center [93, 384] width 186 height 60
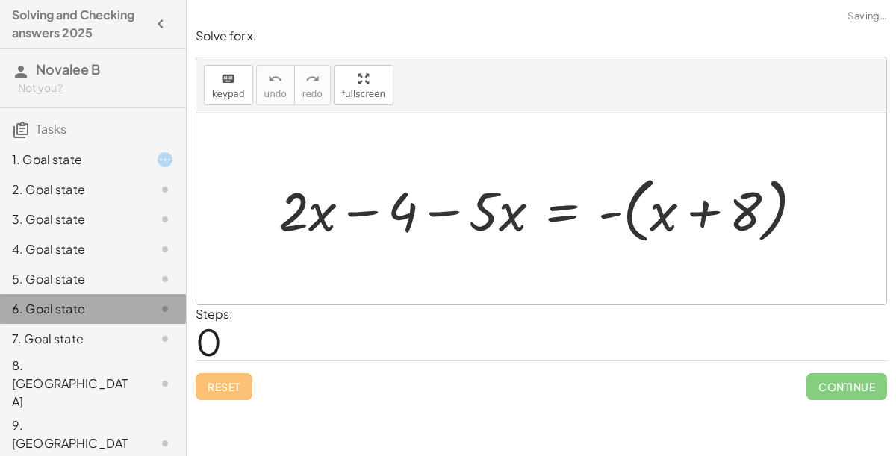
click at [73, 317] on div "6. Goal state" at bounding box center [93, 309] width 186 height 30
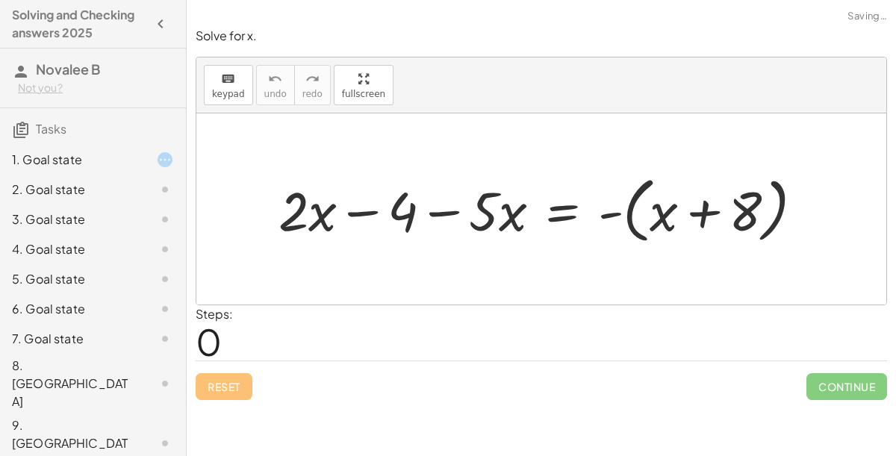
click at [62, 205] on div "1. Goal state" at bounding box center [93, 220] width 186 height 30
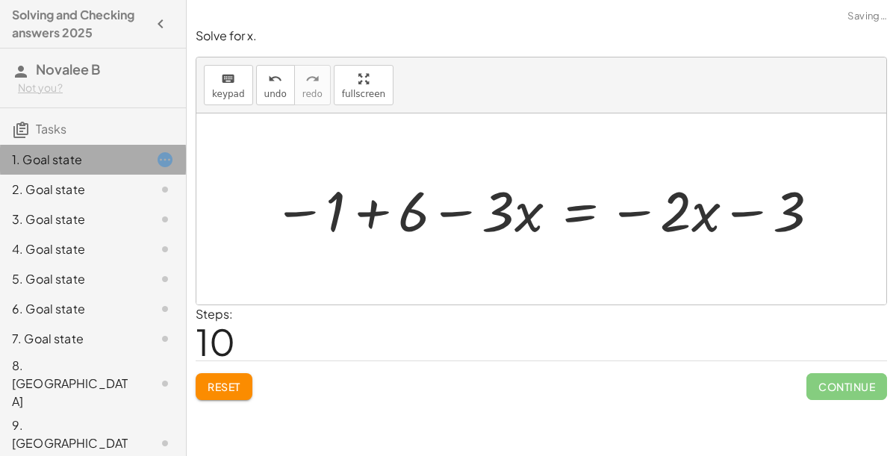
click at [166, 164] on icon at bounding box center [165, 160] width 18 height 18
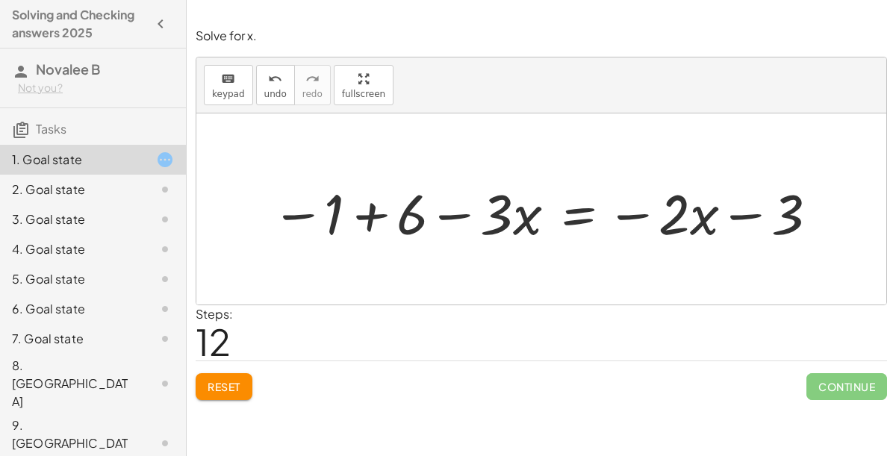
click at [77, 374] on div "8. [GEOGRAPHIC_DATA]" at bounding box center [72, 384] width 120 height 54
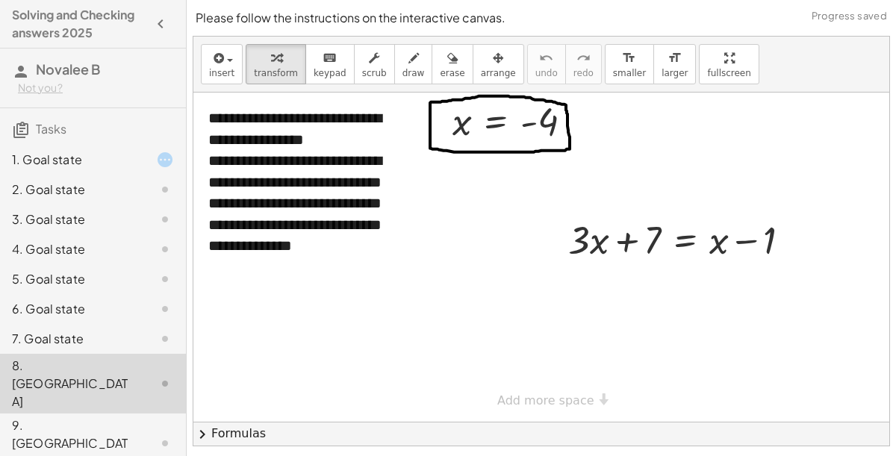
click at [57, 414] on div "9. [GEOGRAPHIC_DATA]" at bounding box center [93, 444] width 186 height 60
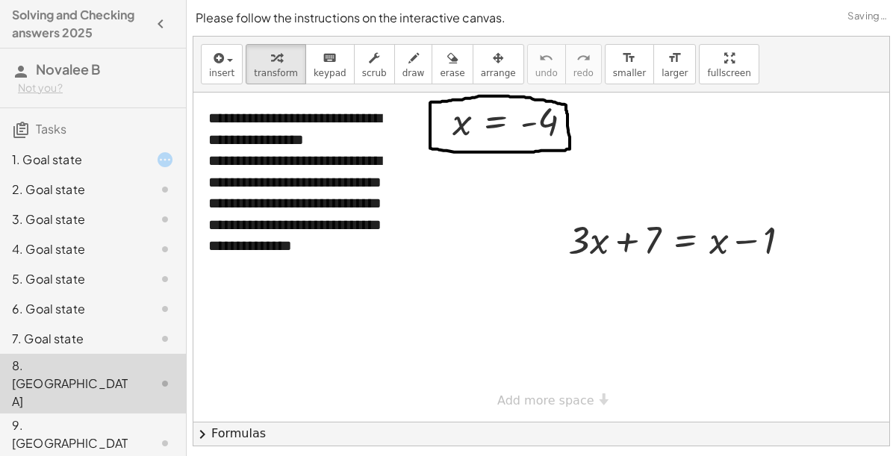
click at [94, 414] on div "7. Goal state" at bounding box center [93, 444] width 186 height 60
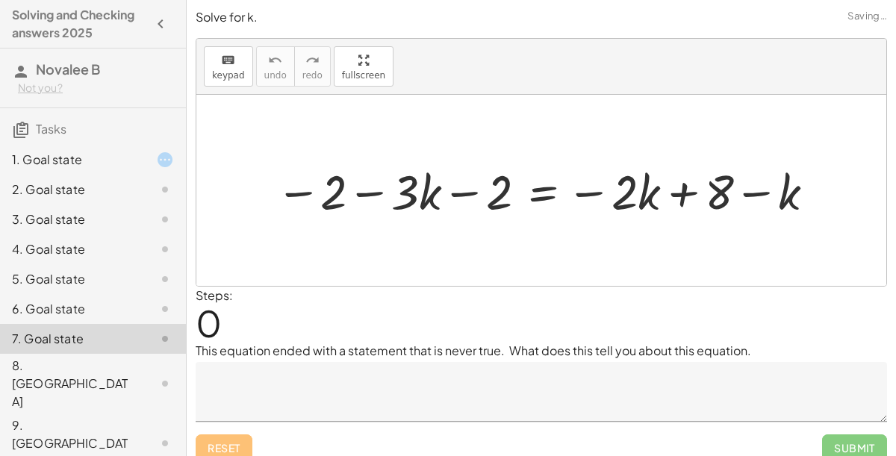
click at [110, 316] on div "6. Goal state" at bounding box center [72, 309] width 120 height 18
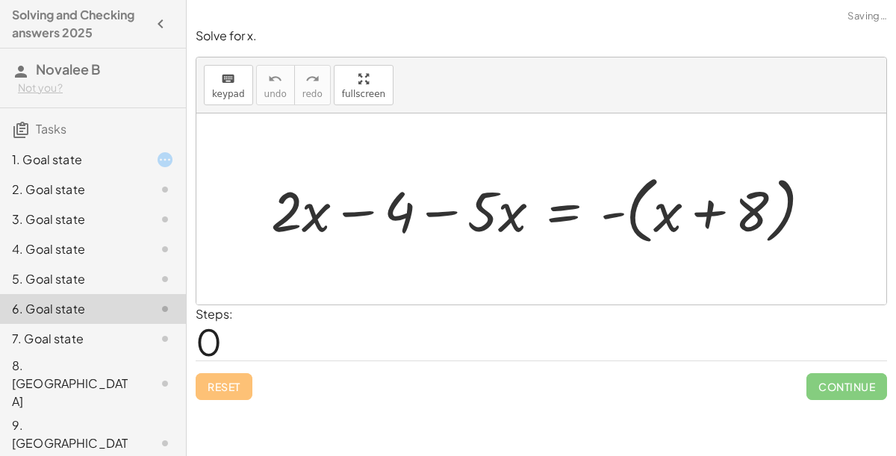
click at [107, 286] on div "5. Goal state" at bounding box center [72, 279] width 120 height 18
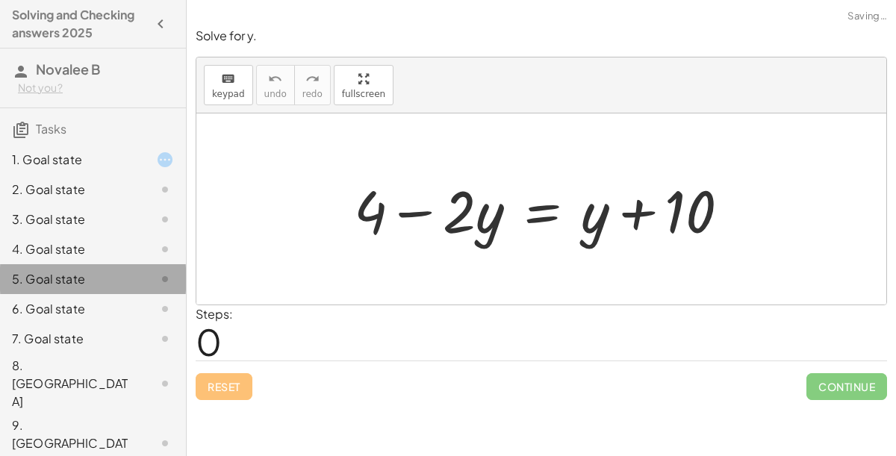
click at [108, 254] on div "4. Goal state" at bounding box center [72, 249] width 120 height 18
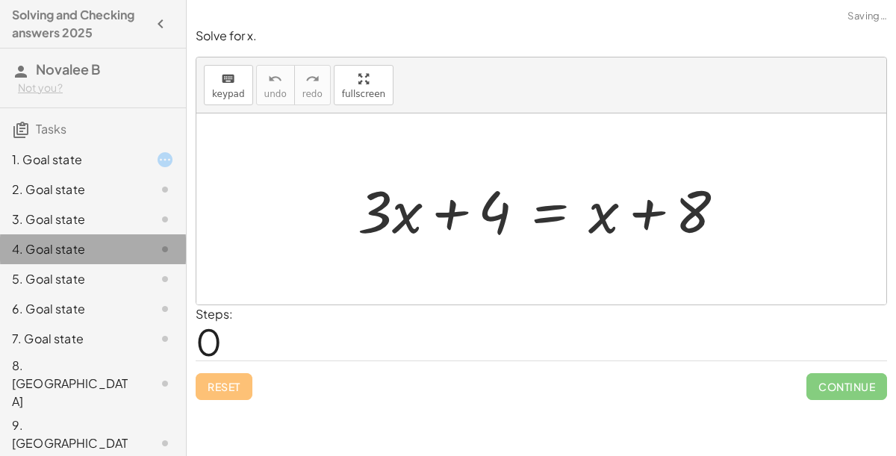
click at [115, 221] on div "3. Goal state" at bounding box center [72, 220] width 120 height 18
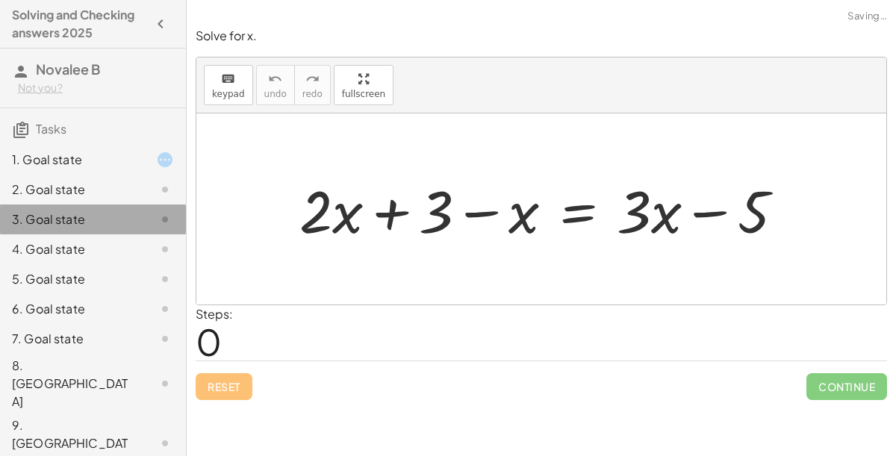
click at [123, 188] on div "2. Goal state" at bounding box center [72, 190] width 120 height 18
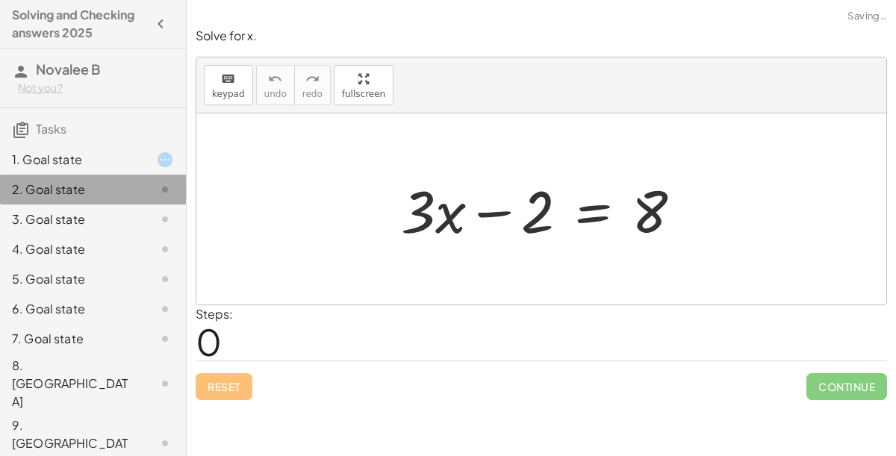
click at [124, 164] on div "1. Goal state" at bounding box center [72, 160] width 120 height 18
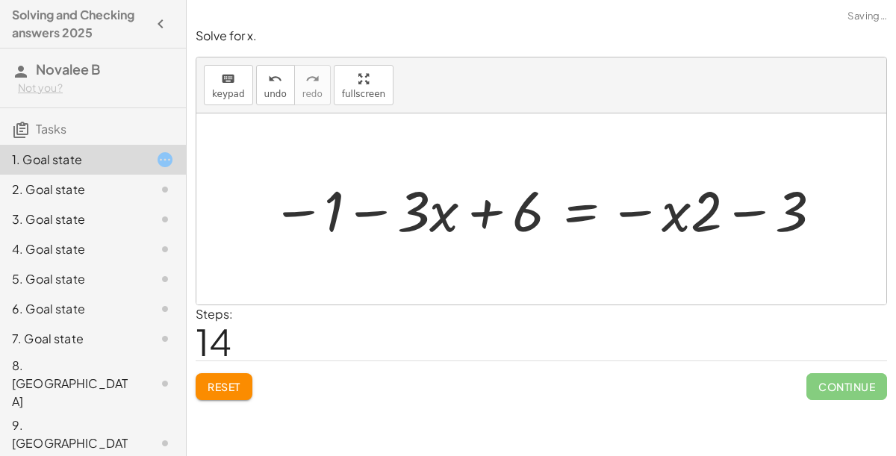
click at [846, 388] on span "Continue" at bounding box center [846, 386] width 81 height 27
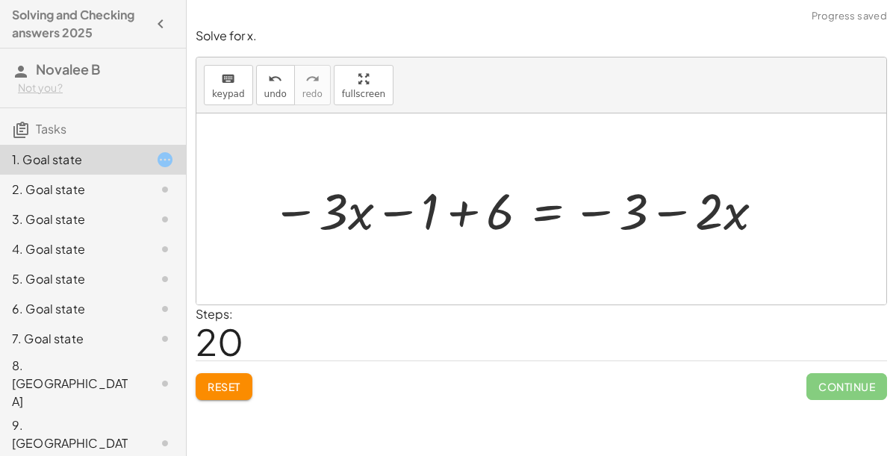
click at [859, 384] on span "Continue" at bounding box center [846, 386] width 81 height 27
click at [861, 389] on span "Continue" at bounding box center [846, 386] width 81 height 27
click at [229, 390] on span "Reset" at bounding box center [224, 386] width 33 height 13
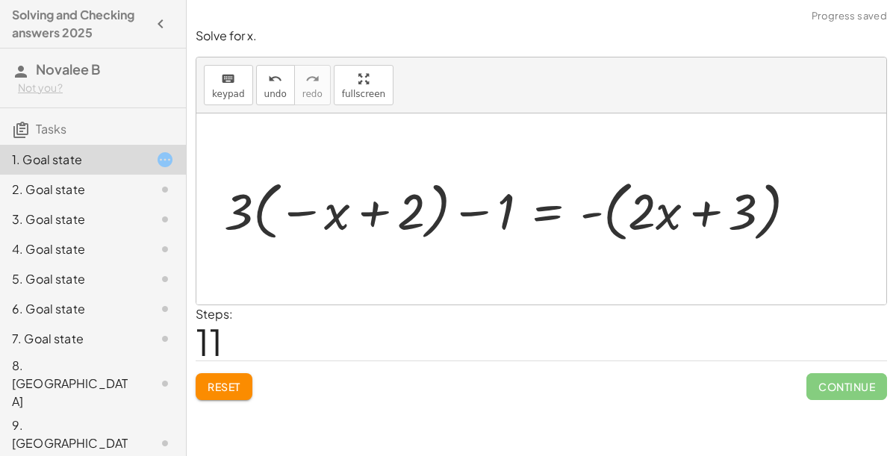
click at [829, 387] on span "Continue" at bounding box center [846, 386] width 81 height 27
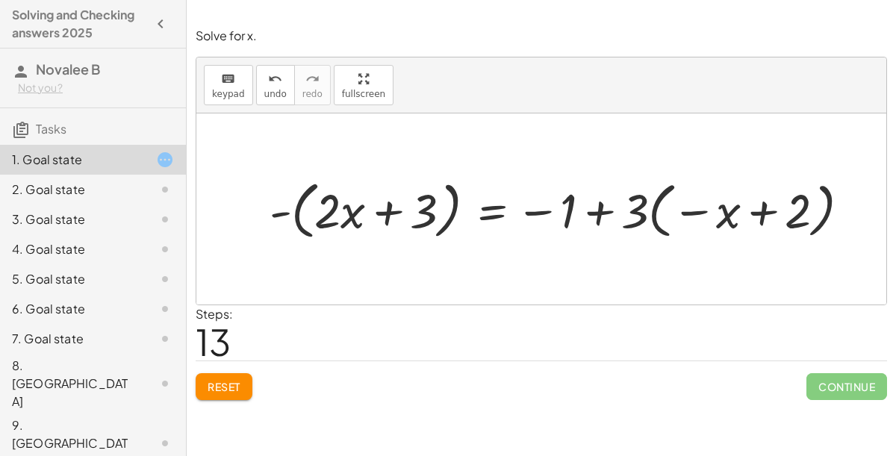
click at [196, 384] on button "Reset" at bounding box center [224, 386] width 57 height 27
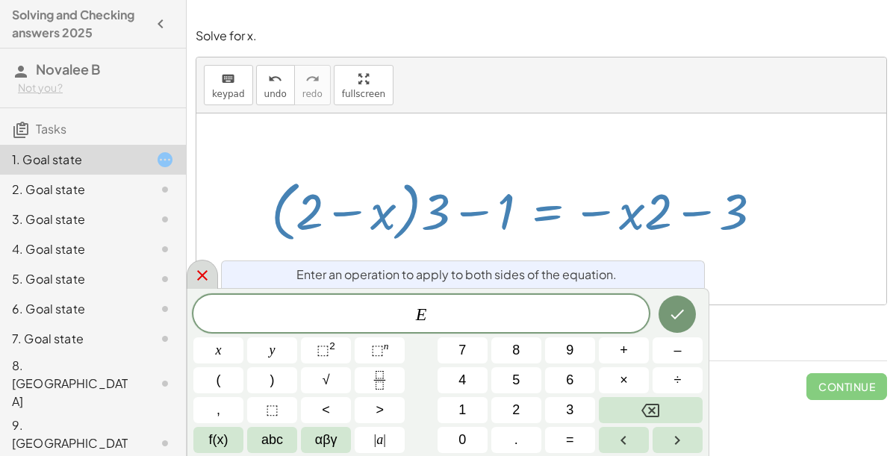
click at [840, 388] on span "Continue" at bounding box center [846, 386] width 81 height 27
click at [205, 278] on icon at bounding box center [202, 275] width 10 height 10
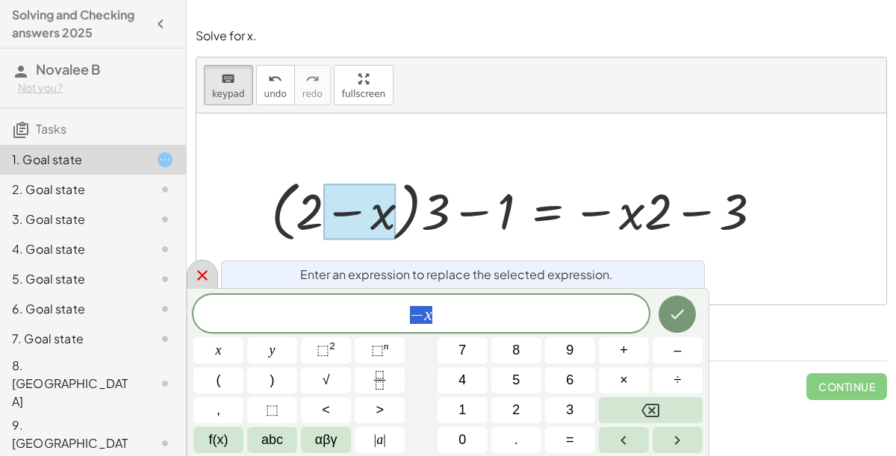
click at [429, 217] on div at bounding box center [523, 208] width 518 height 73
click at [317, 211] on div at bounding box center [523, 208] width 518 height 73
click at [211, 284] on div at bounding box center [202, 274] width 31 height 29
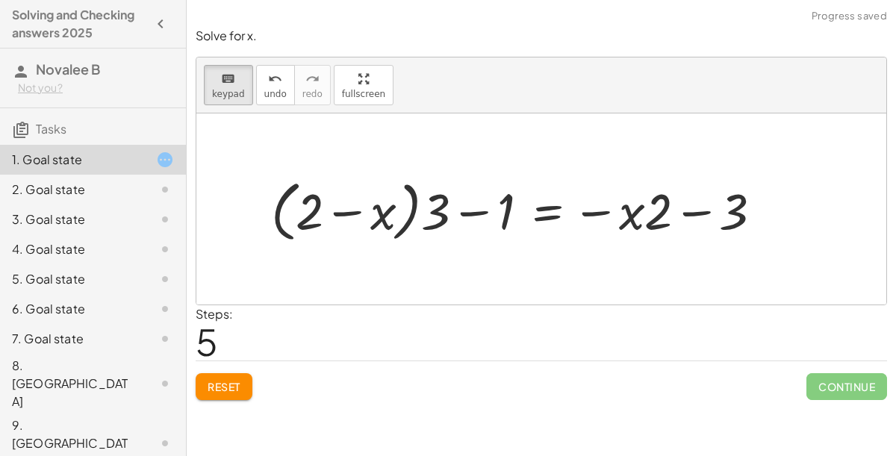
click at [376, 237] on div at bounding box center [523, 208] width 518 height 73
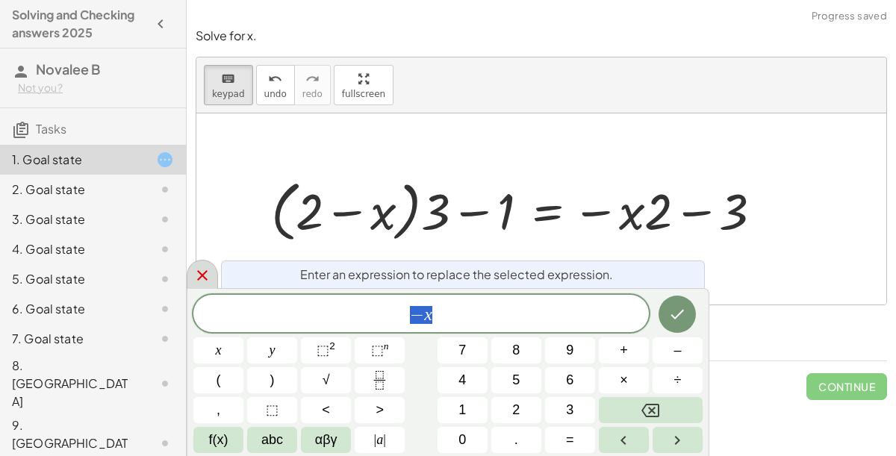
click at [638, 217] on div at bounding box center [523, 208] width 518 height 73
click at [714, 228] on div at bounding box center [523, 208] width 518 height 73
click at [631, 218] on div at bounding box center [523, 208] width 518 height 73
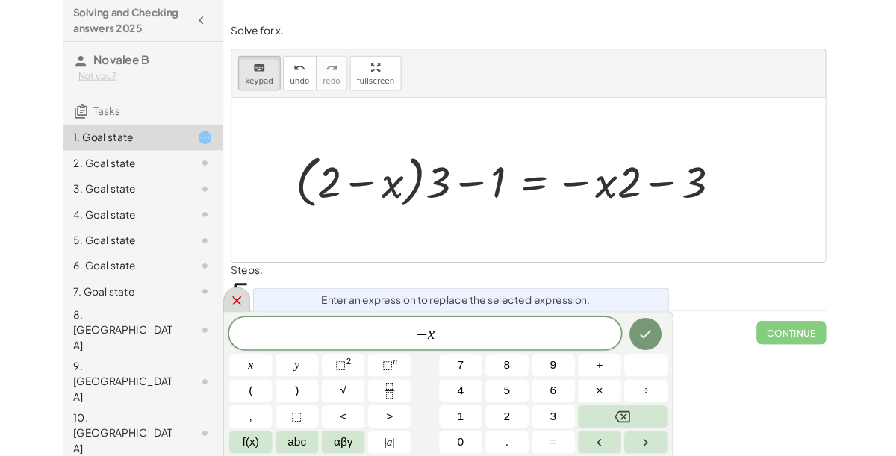
scroll to position [32, 0]
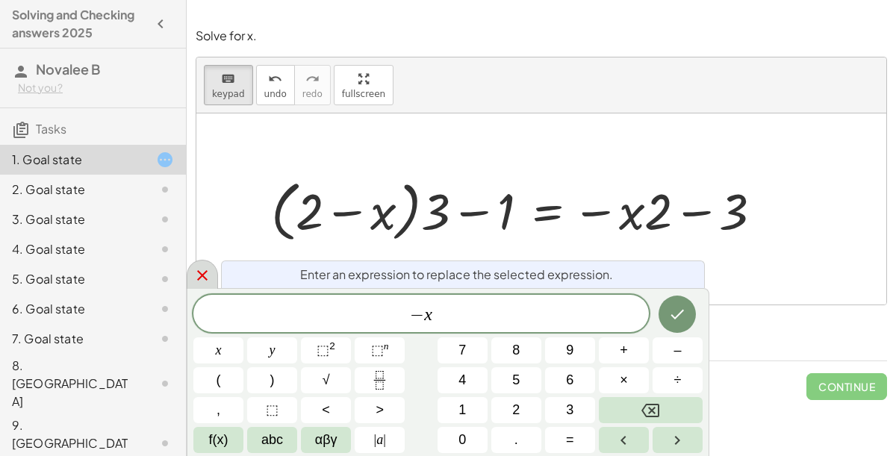
click at [202, 275] on icon at bounding box center [202, 275] width 10 height 10
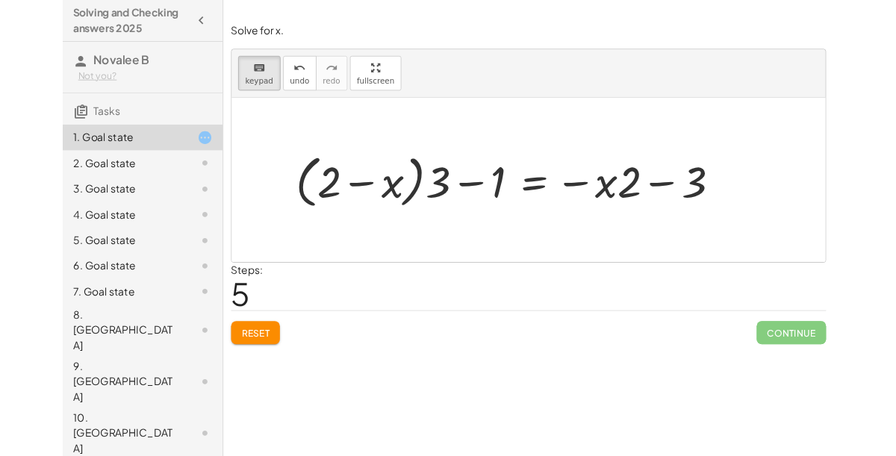
scroll to position [37, 0]
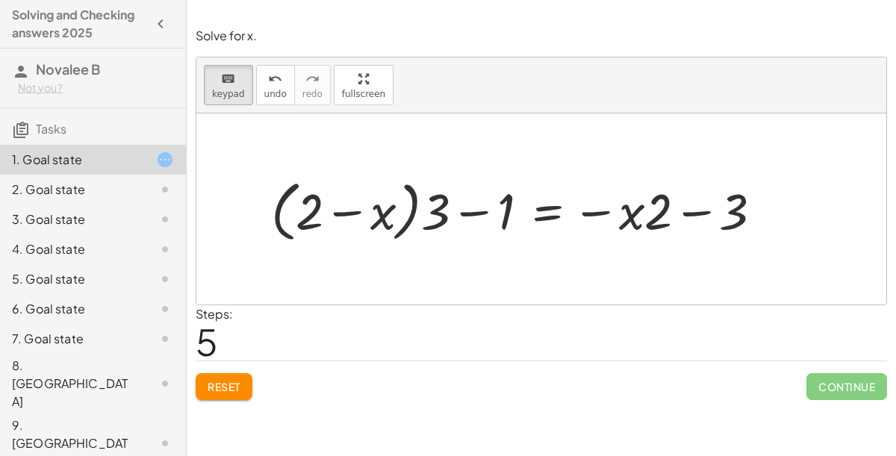
click at [239, 380] on span "Reset" at bounding box center [224, 386] width 33 height 13
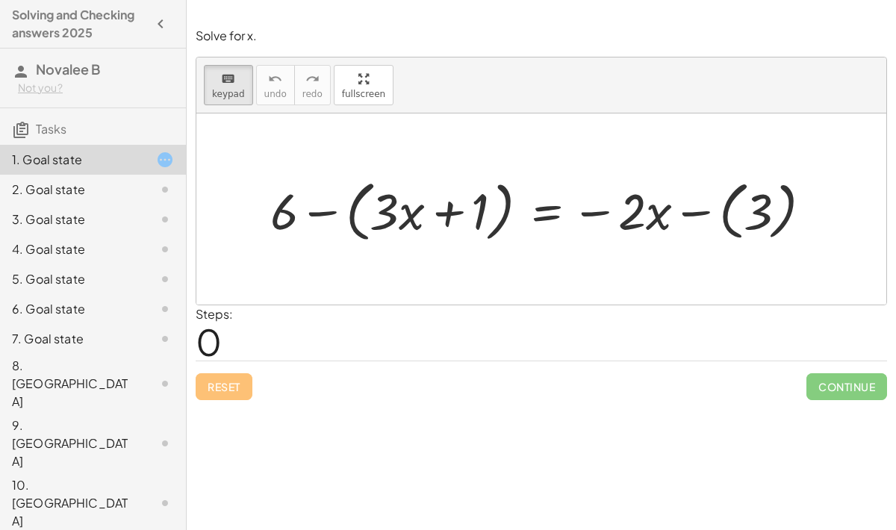
scroll to position [26, 0]
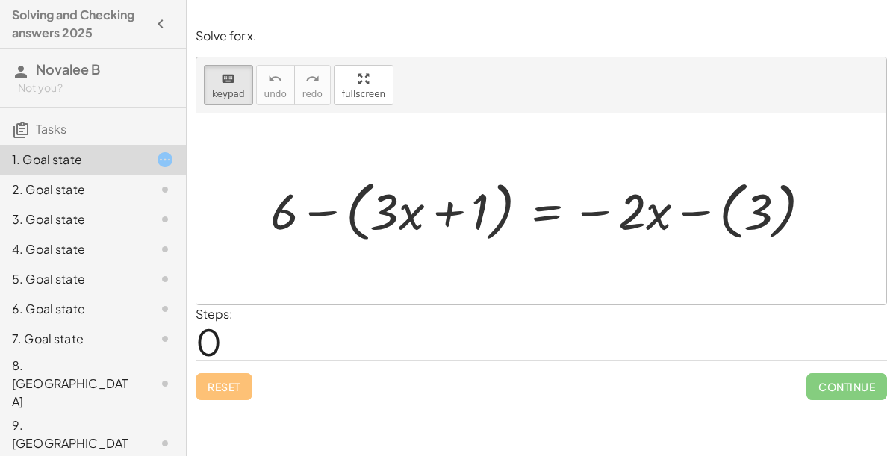
click at [502, 185] on div at bounding box center [547, 208] width 568 height 73
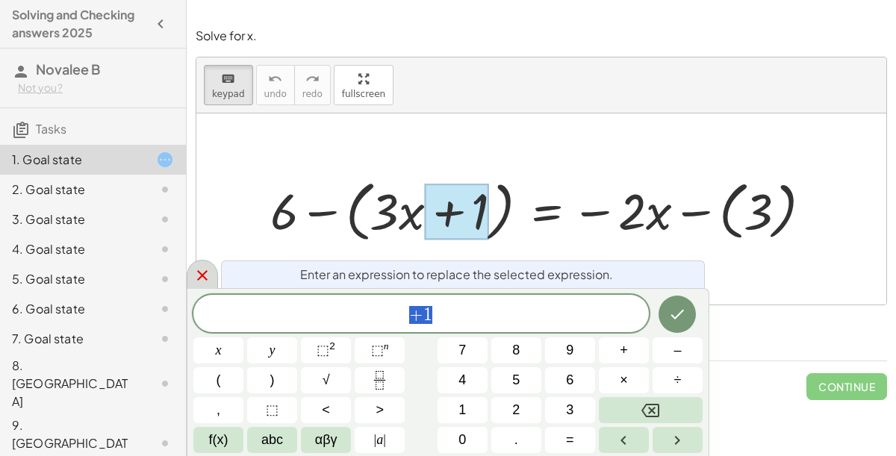
click at [364, 193] on div at bounding box center [547, 208] width 568 height 73
click at [200, 277] on icon at bounding box center [202, 275] width 10 height 10
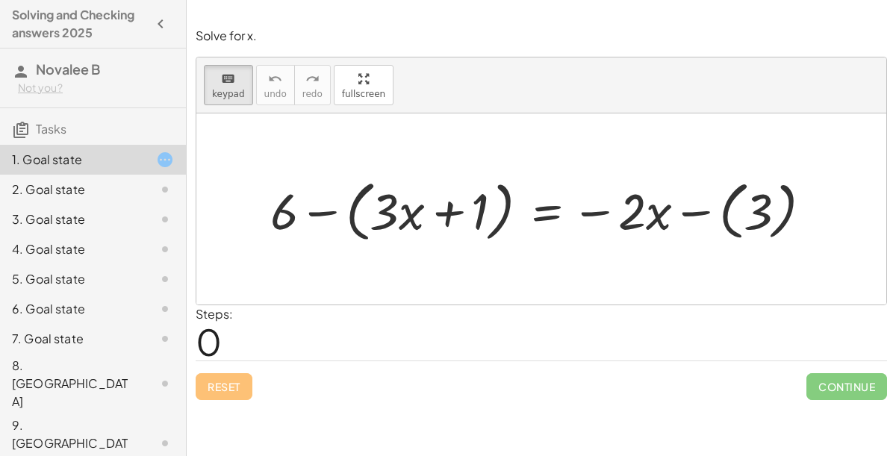
click at [116, 187] on div "2. Goal state" at bounding box center [72, 190] width 120 height 18
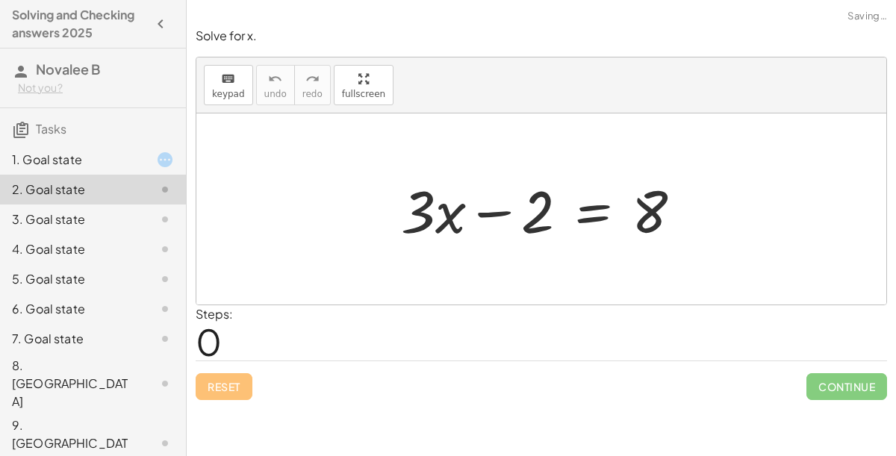
click at [108, 264] on div "3. Goal state" at bounding box center [93, 279] width 186 height 30
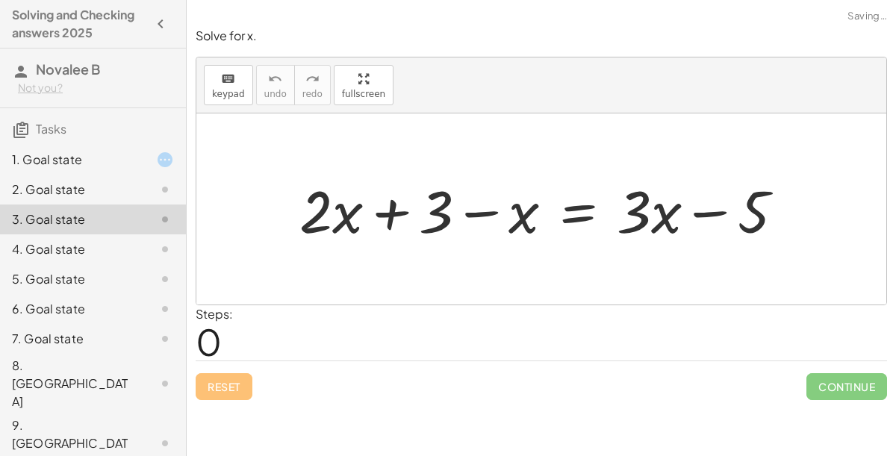
click at [138, 211] on div at bounding box center [153, 220] width 42 height 18
click at [143, 197] on div at bounding box center [153, 190] width 42 height 18
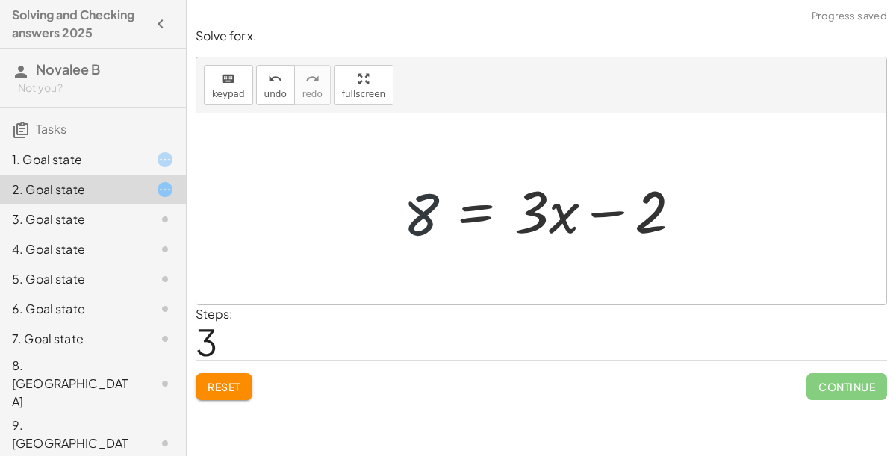
click at [820, 373] on span "Continue" at bounding box center [846, 386] width 81 height 27
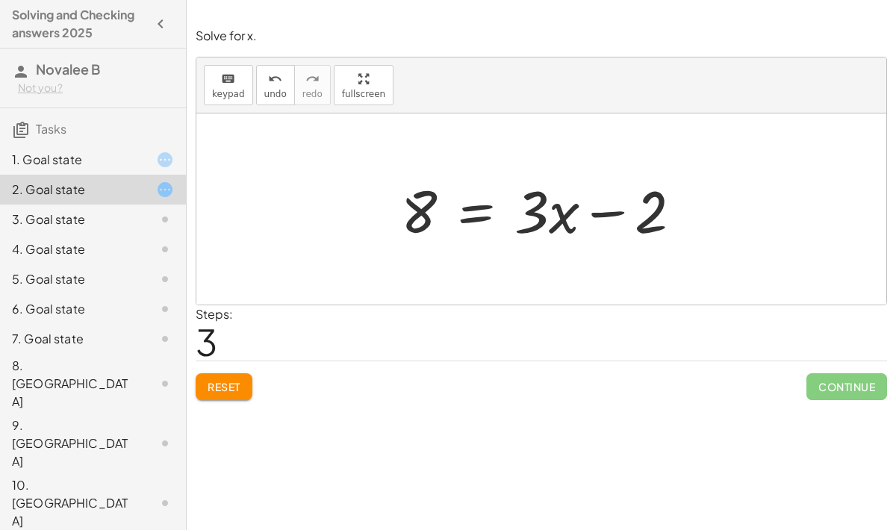
click at [0, 0] on div "Solve for x. keyboard keypad undo undo redo redo fullscreen + · 3 · x − 2 = 8 −…" at bounding box center [0, 0] width 0 height 0
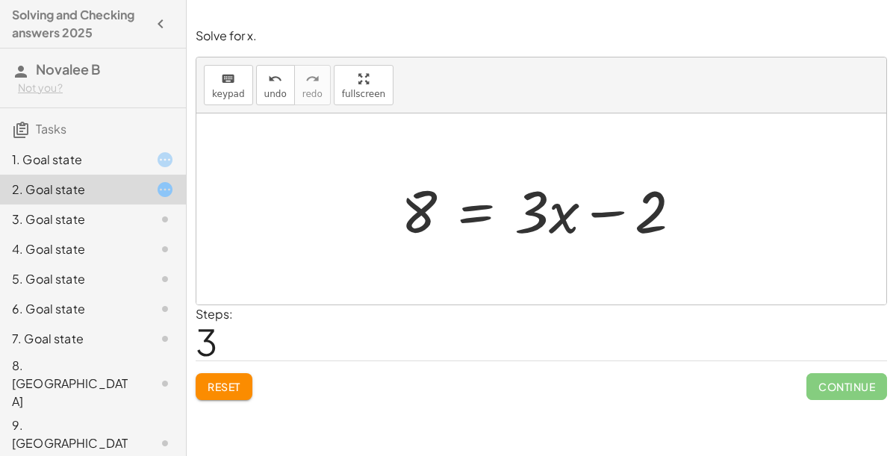
click at [823, 373] on span "Continue" at bounding box center [846, 386] width 81 height 27
click at [819, 373] on span "Continue" at bounding box center [846, 386] width 81 height 27
click at [818, 373] on span "Continue" at bounding box center [846, 386] width 81 height 27
click at [819, 373] on span "Continue" at bounding box center [846, 386] width 81 height 27
click at [820, 373] on span "Continue" at bounding box center [846, 386] width 81 height 27
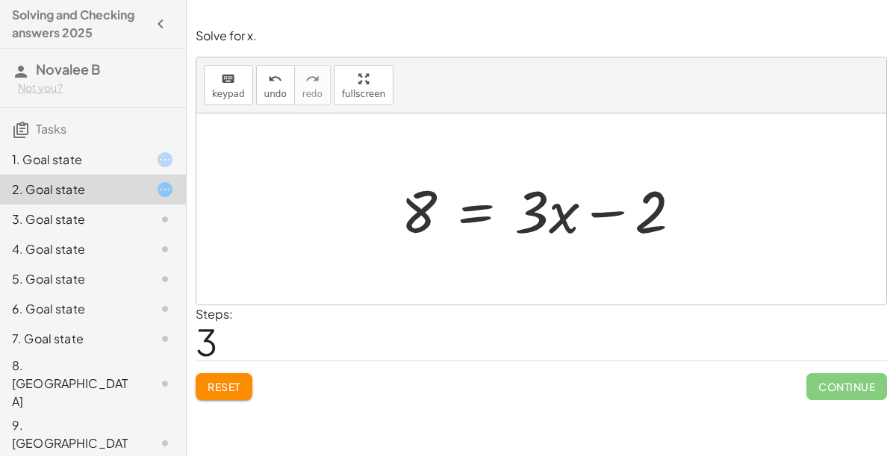
click at [825, 373] on span "Continue" at bounding box center [846, 386] width 81 height 27
click at [832, 373] on span "Continue" at bounding box center [846, 386] width 81 height 27
click at [835, 373] on span "Continue" at bounding box center [846, 386] width 81 height 27
click at [157, 157] on icon at bounding box center [165, 160] width 18 height 18
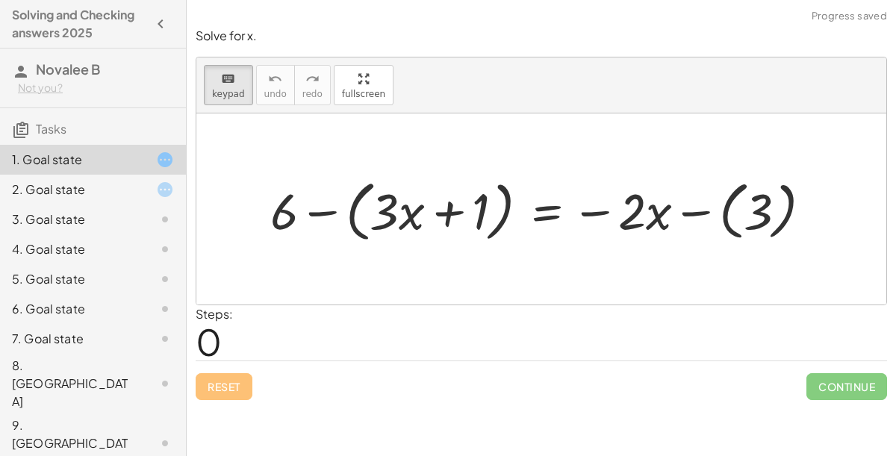
click at [164, 165] on icon at bounding box center [165, 160] width 18 height 18
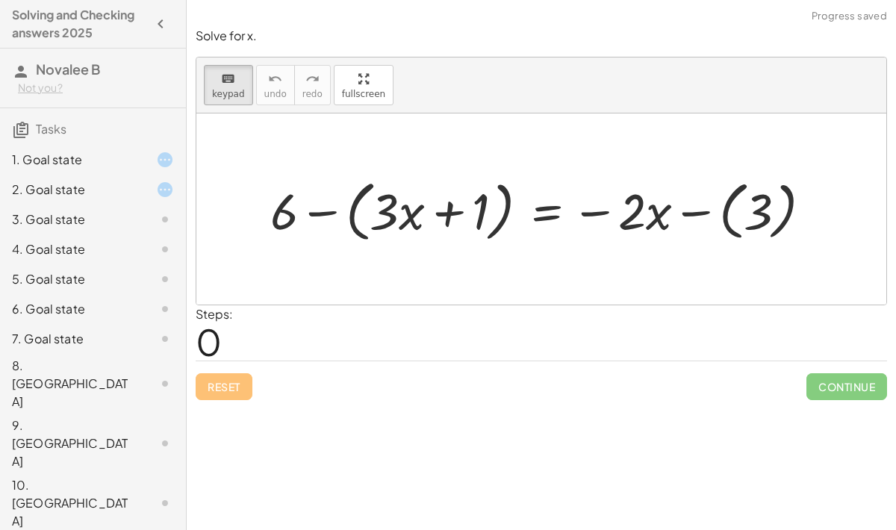
scroll to position [27, 0]
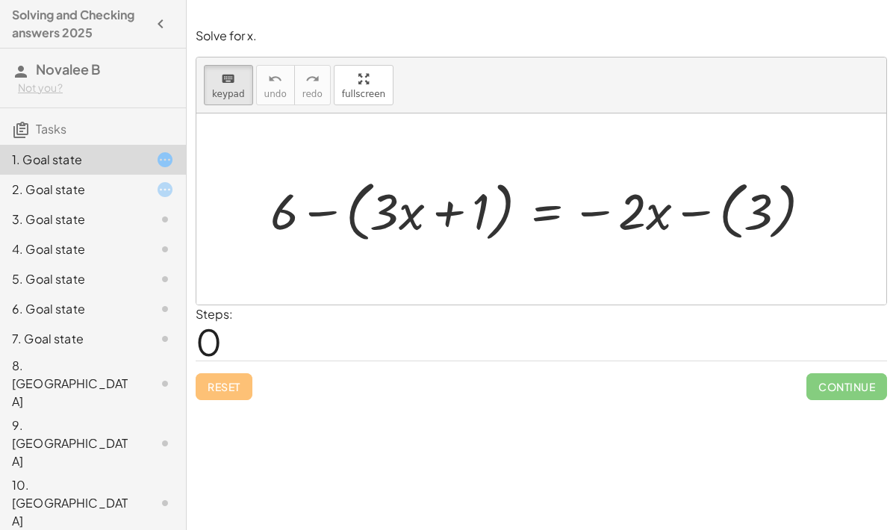
click at [136, 225] on div at bounding box center [153, 220] width 42 height 18
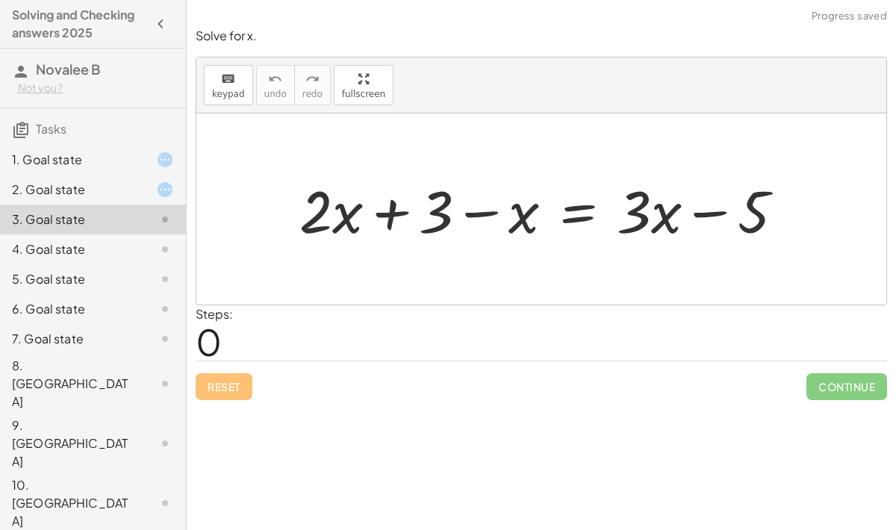
click at [129, 155] on div "1. Goal state" at bounding box center [72, 160] width 120 height 18
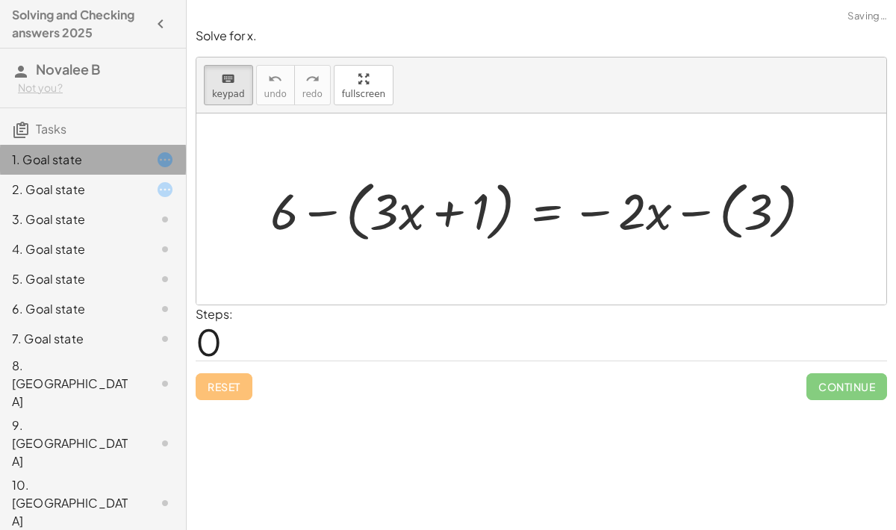
click at [108, 172] on div "1. Goal state" at bounding box center [93, 160] width 186 height 30
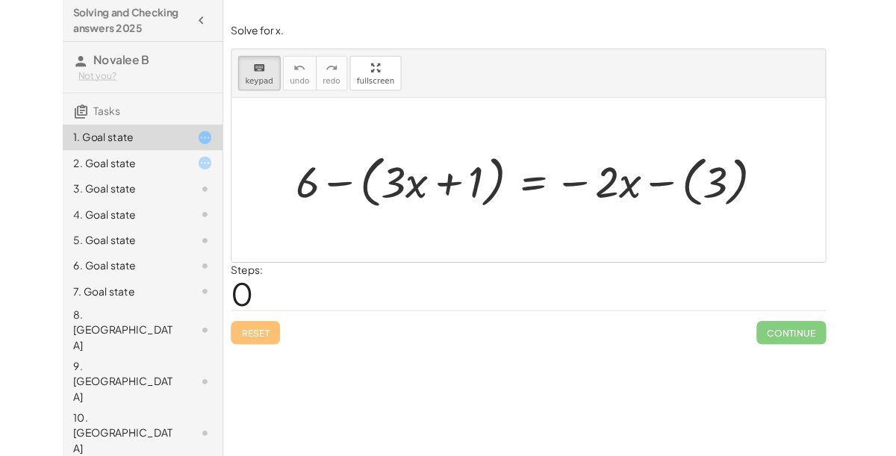
scroll to position [0, 0]
